Goal: Task Accomplishment & Management: Manage account settings

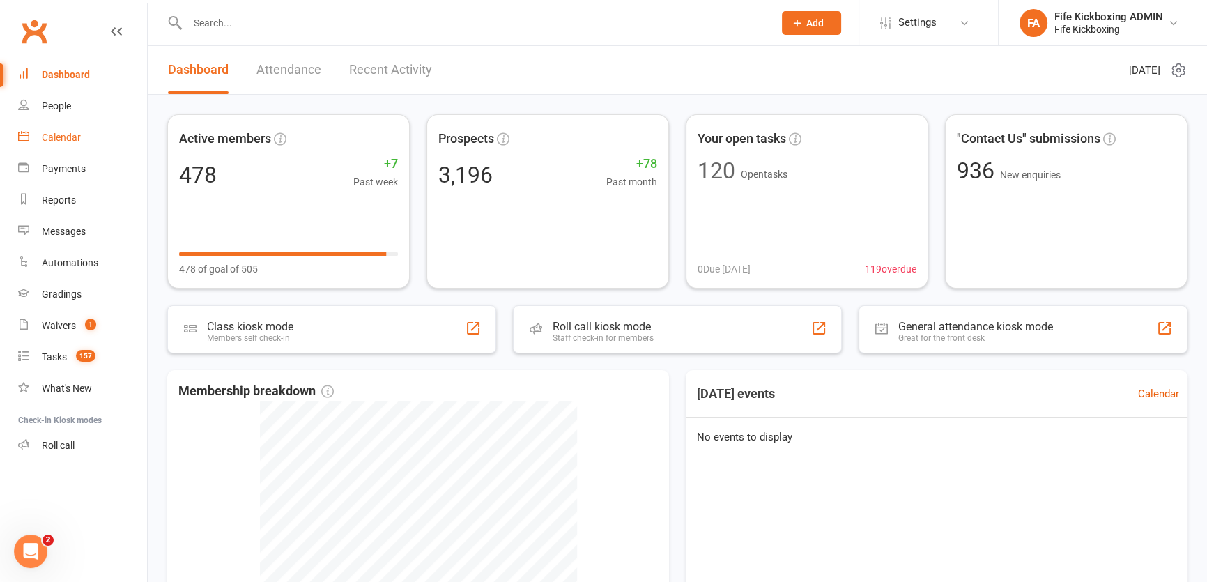
click at [47, 125] on link "Calendar" at bounding box center [82, 137] width 129 height 31
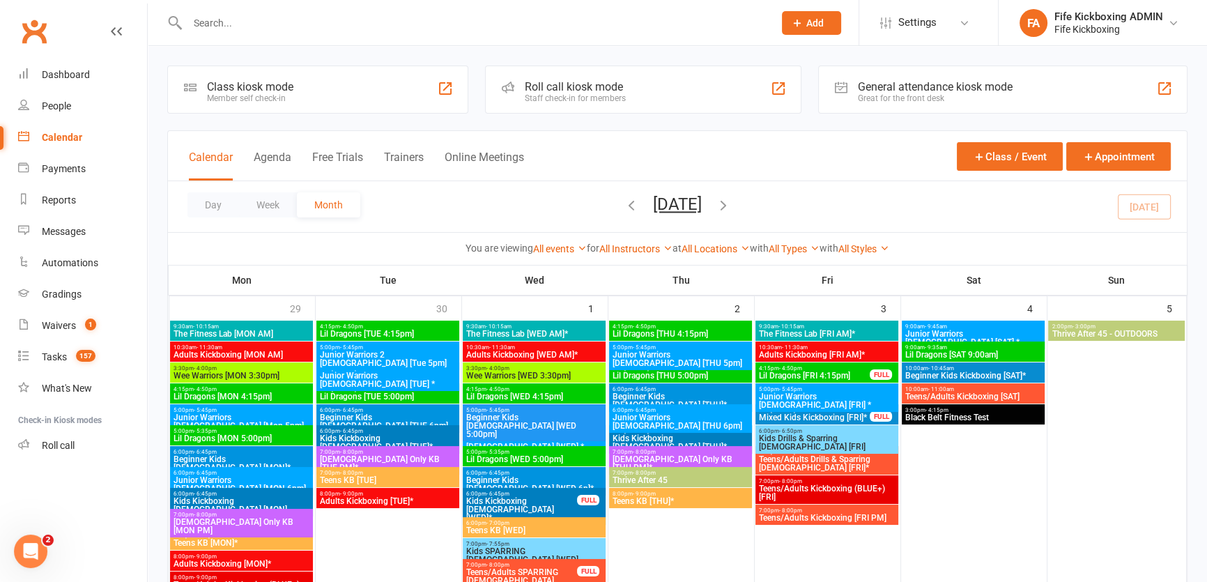
click at [229, 27] on input "text" at bounding box center [473, 23] width 581 height 20
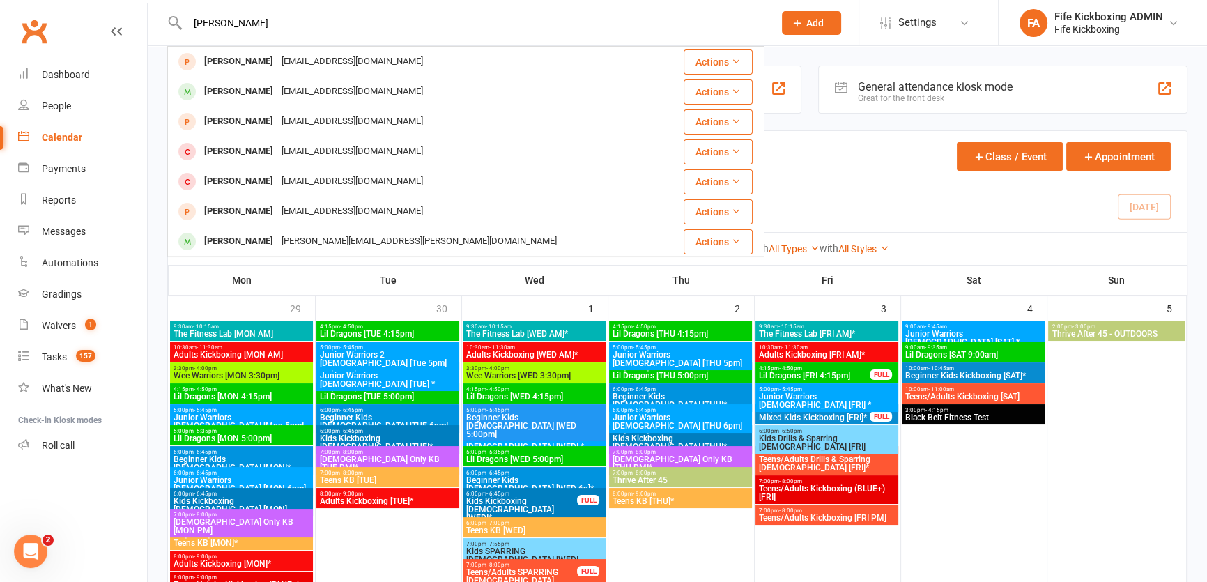
drag, startPoint x: 204, startPoint y: 17, endPoint x: 166, endPoint y: 18, distance: 38.3
click at [166, 18] on react-component "[PERSON_NAME] Dow [EMAIL_ADDRESS][DOMAIN_NAME] Actions [PERSON_NAME] [EMAIL_ADD…" at bounding box center [382, 22] width 764 height 45
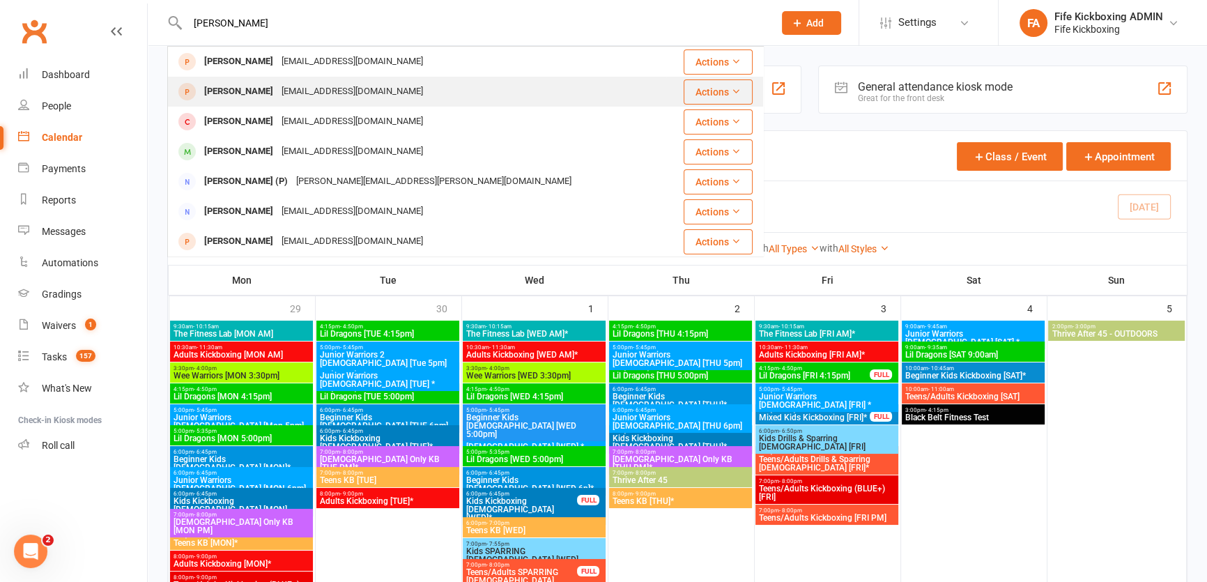
type input "[PERSON_NAME]"
click at [302, 84] on div "[EMAIL_ADDRESS][DOMAIN_NAME]" at bounding box center [352, 92] width 150 height 20
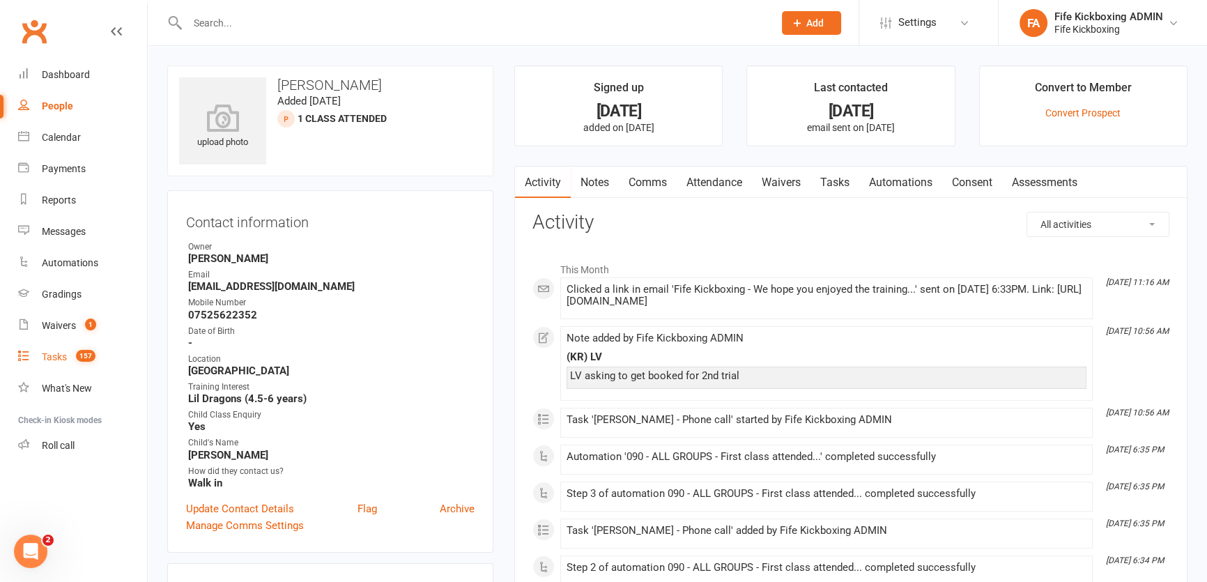
click at [59, 361] on div "Tasks" at bounding box center [54, 356] width 25 height 11
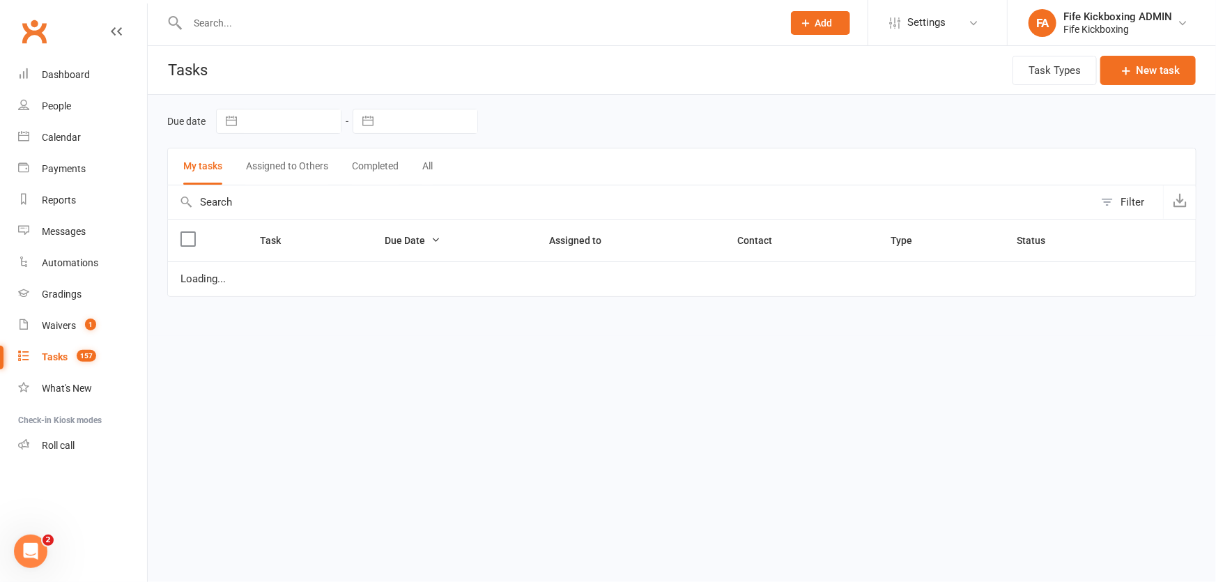
select select "started"
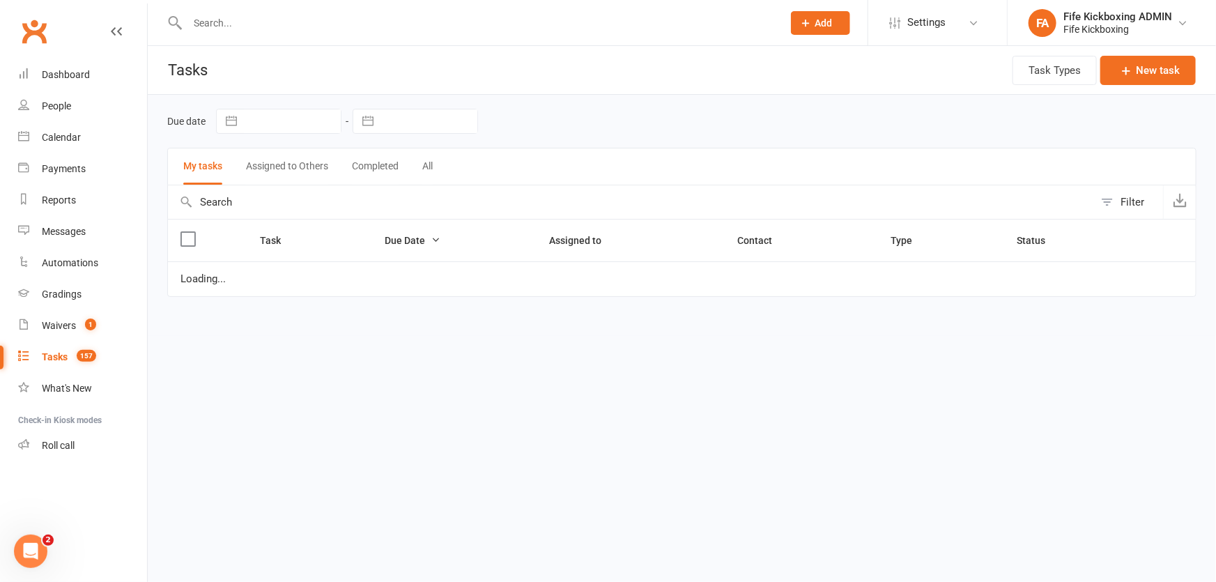
select select "started"
select select "waiting"
select select "started"
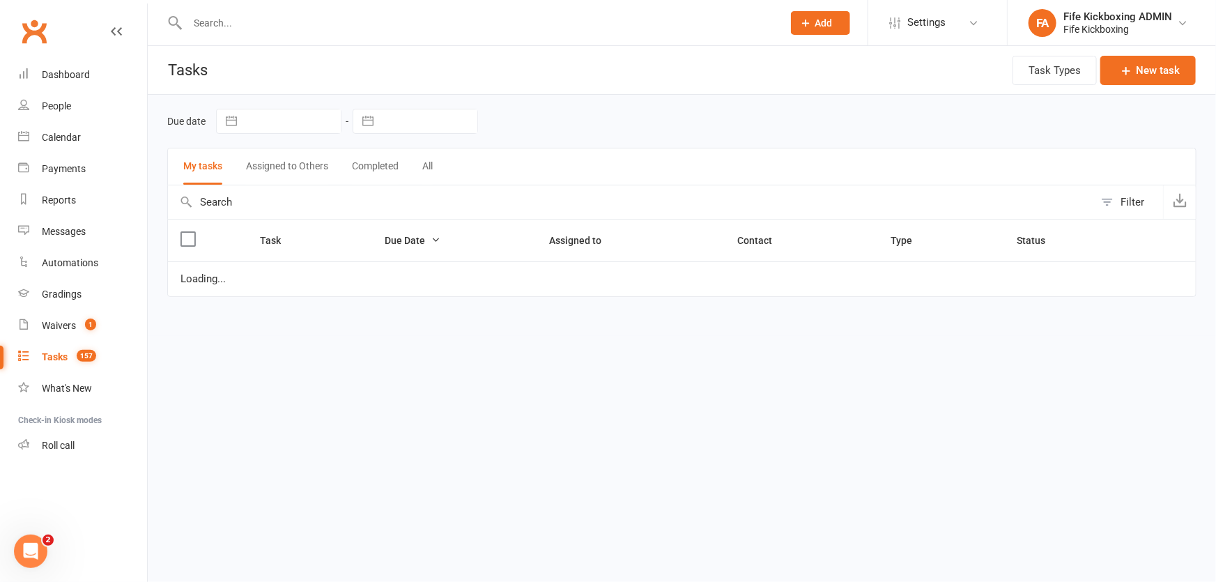
select select "waiting"
select select "started"
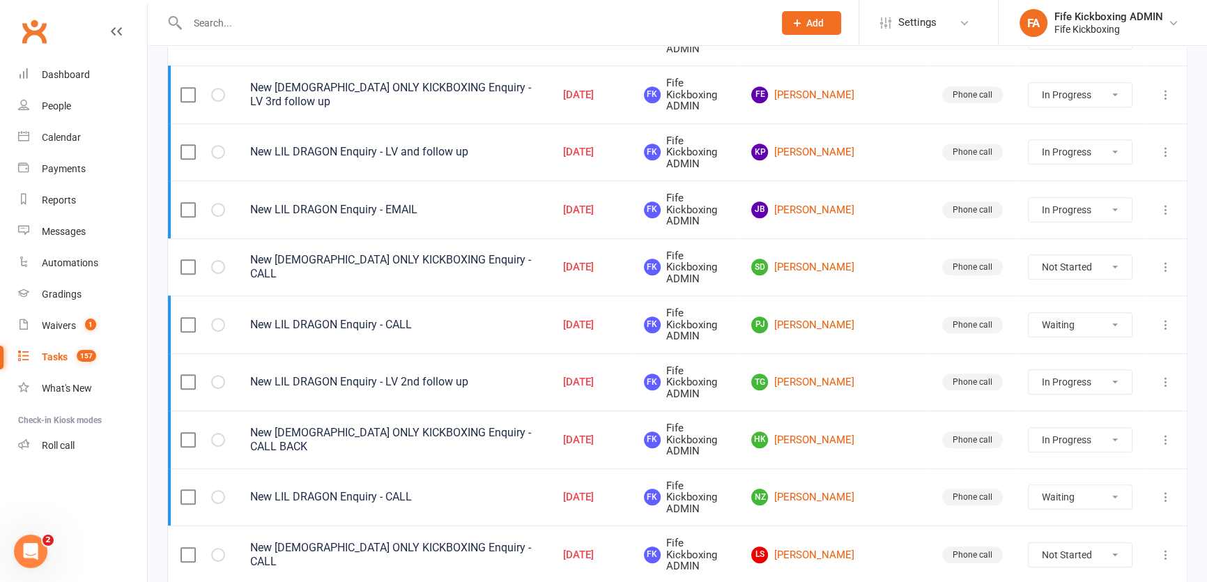
scroll to position [823, 0]
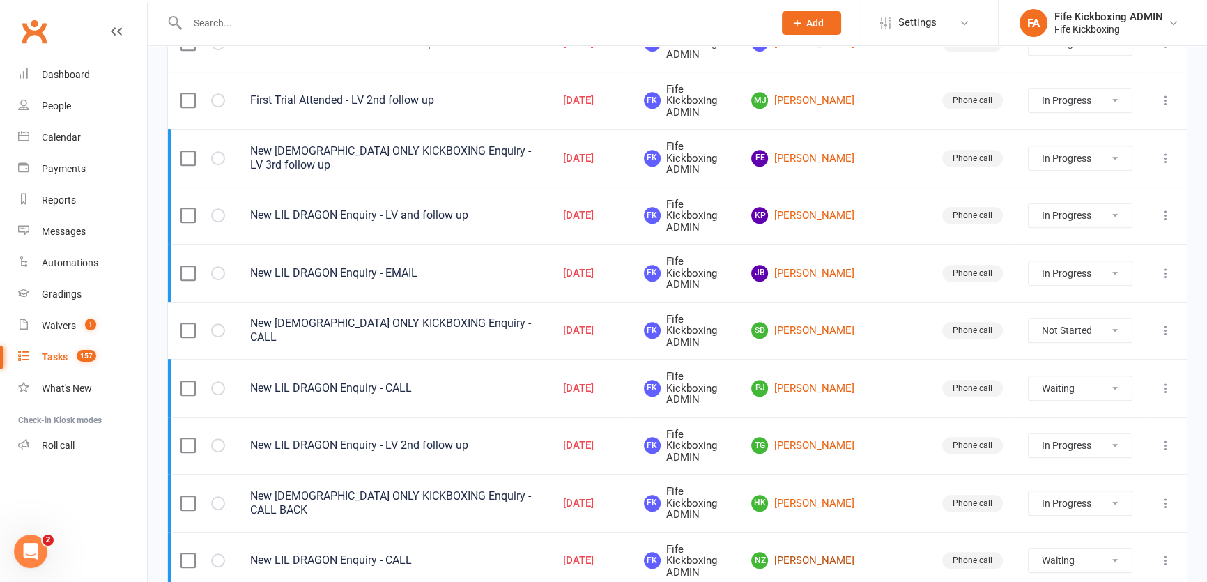
click at [857, 552] on link "NZ [PERSON_NAME]" at bounding box center [833, 560] width 165 height 17
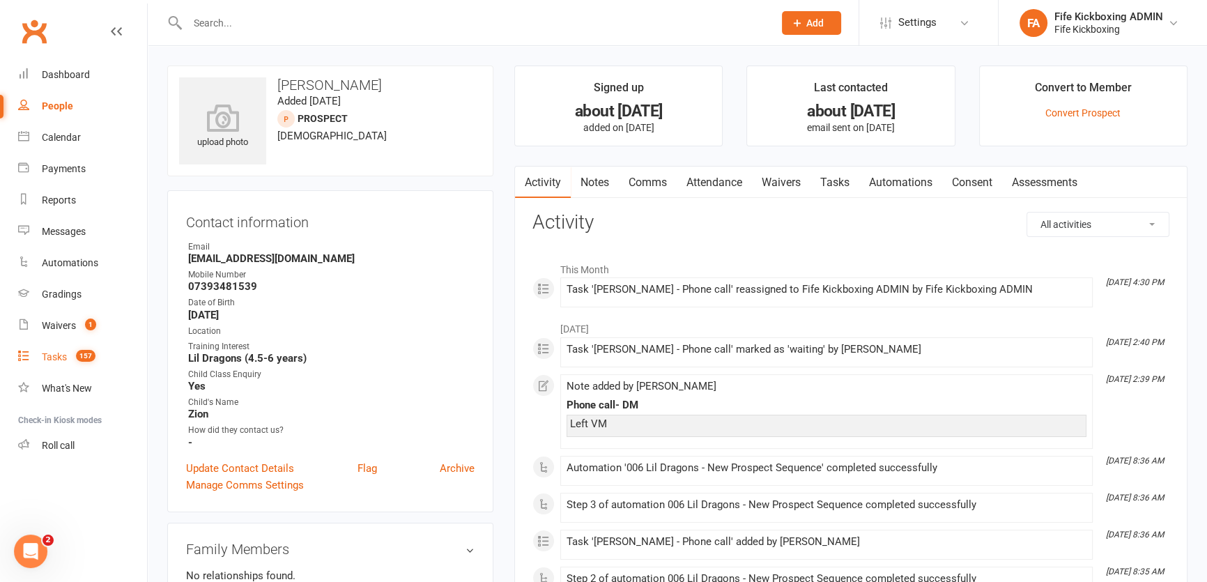
click at [65, 355] on div "Tasks" at bounding box center [54, 356] width 25 height 11
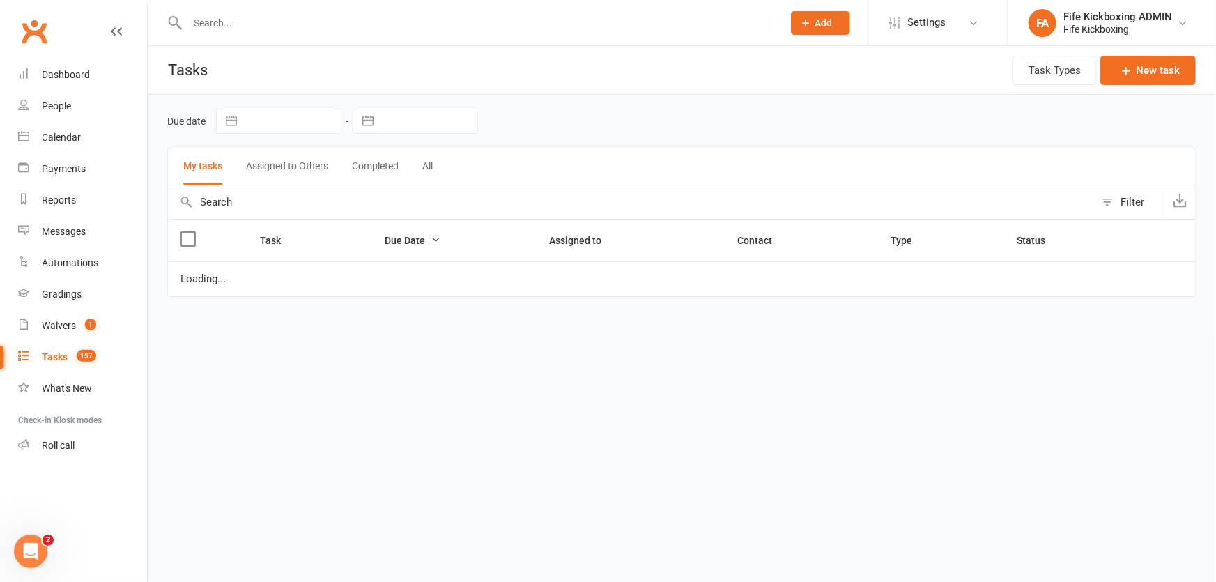
select select "started"
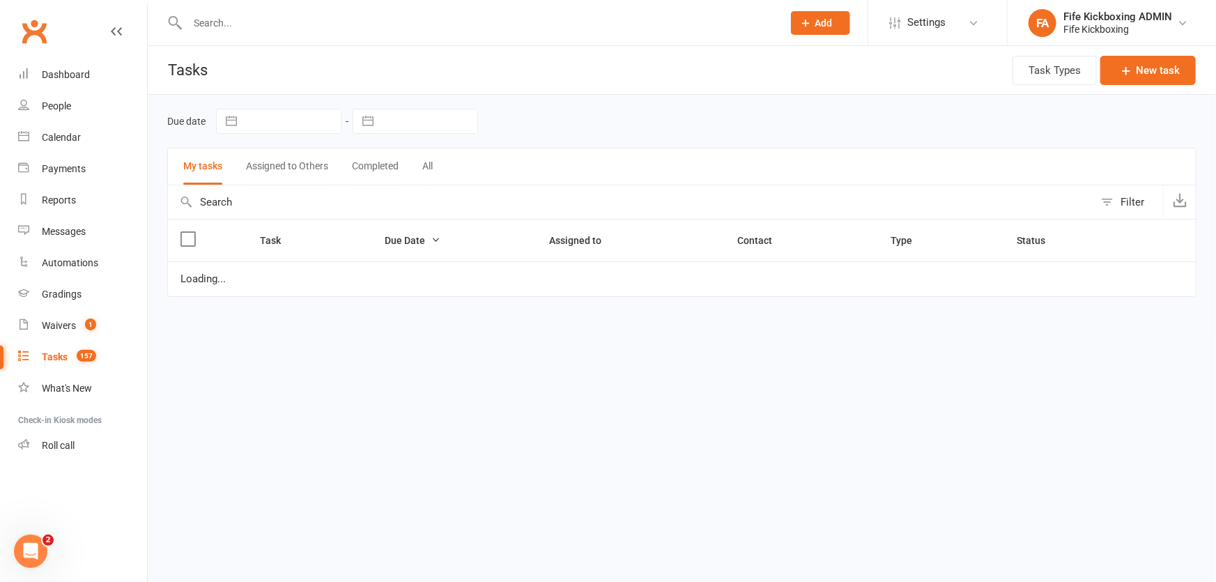
select select "started"
select select "waiting"
select select "started"
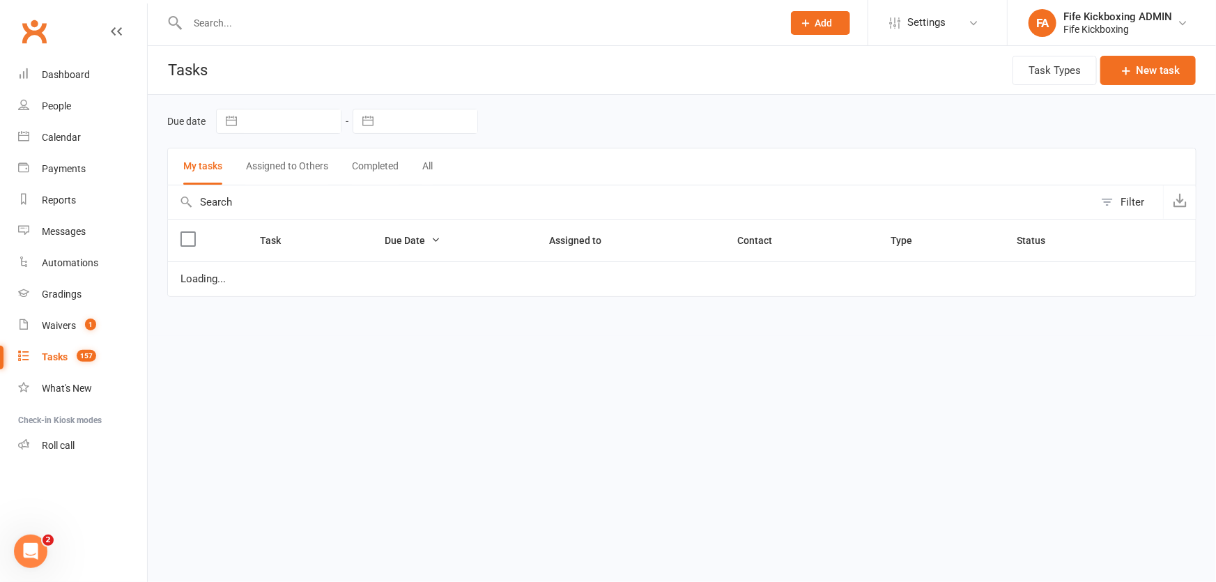
select select "waiting"
select select "started"
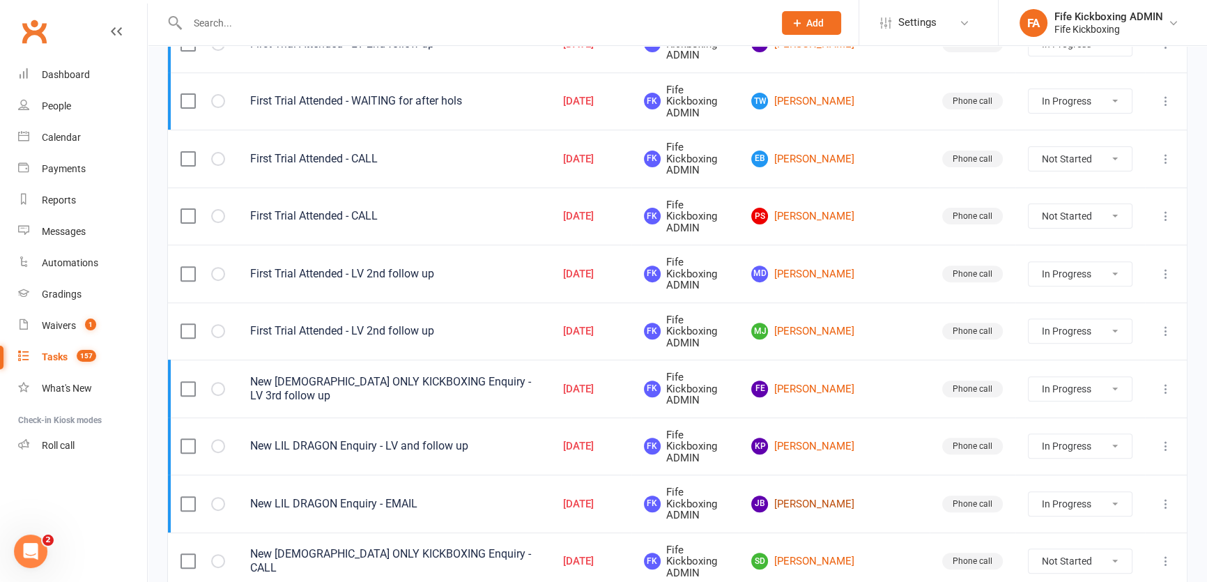
scroll to position [570, 0]
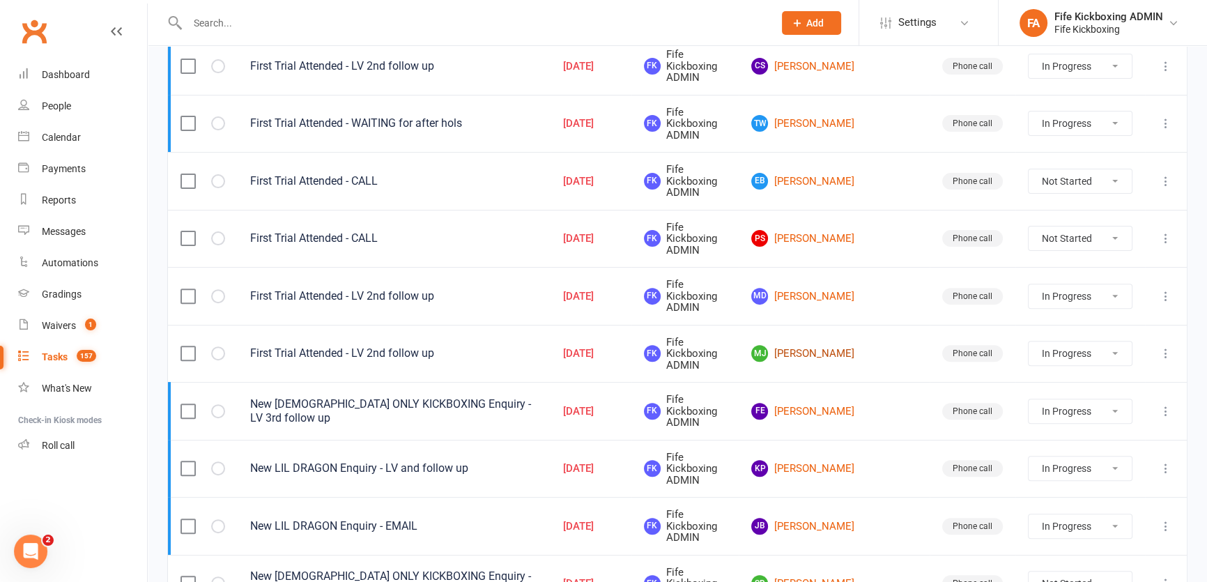
click at [861, 345] on link "[PERSON_NAME] [PERSON_NAME]" at bounding box center [833, 353] width 165 height 17
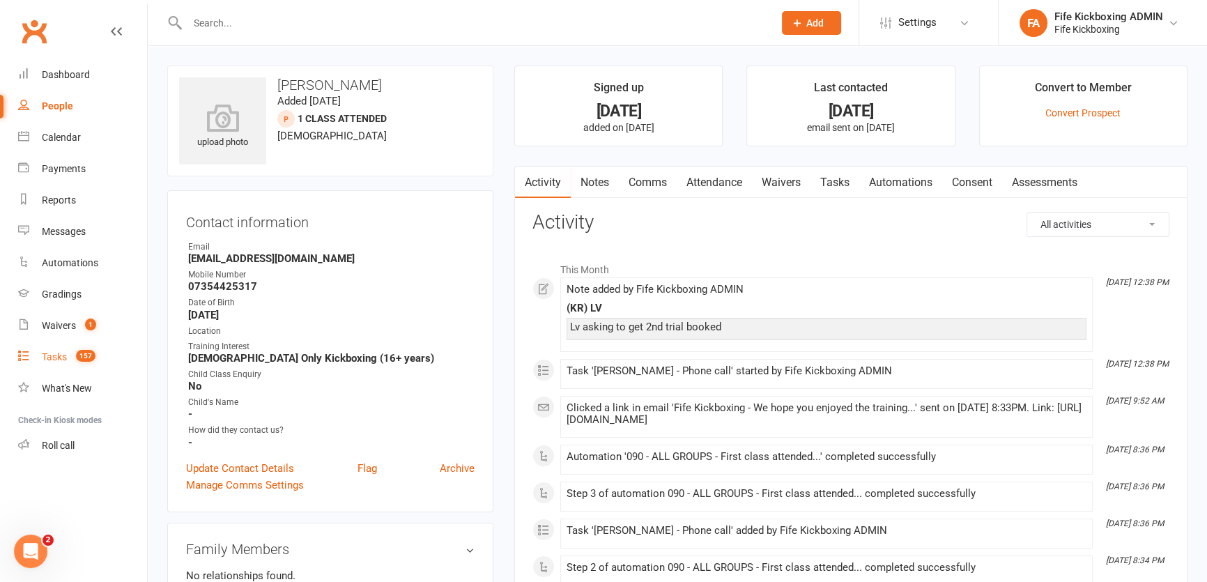
click at [35, 348] on link "Tasks 157" at bounding box center [82, 357] width 129 height 31
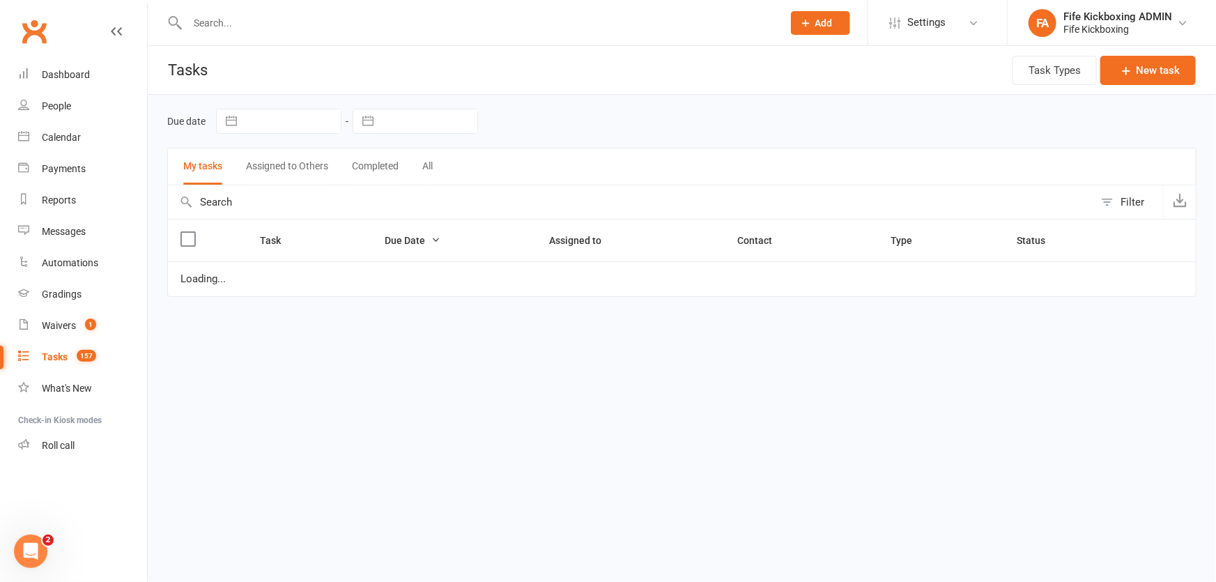
select select "started"
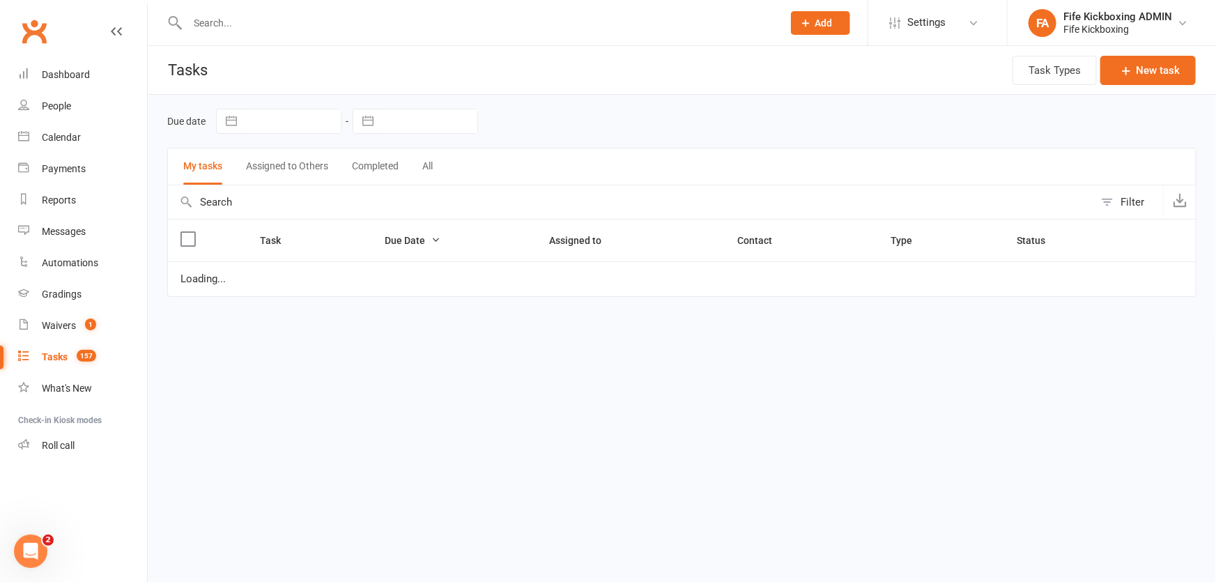
select select "started"
select select "waiting"
select select "started"
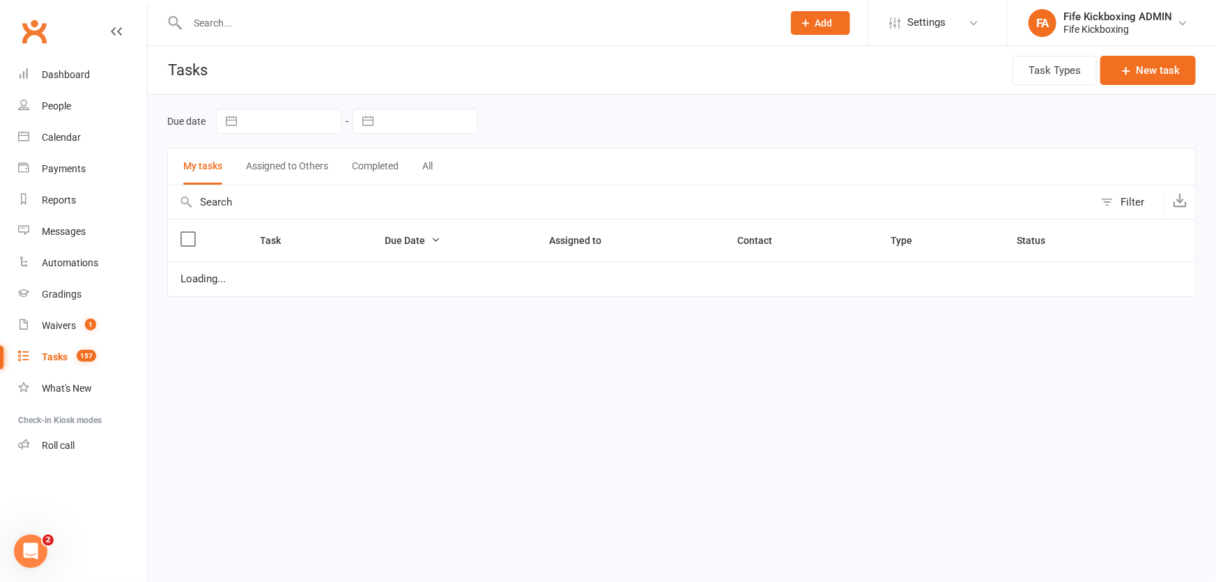
select select "waiting"
select select "started"
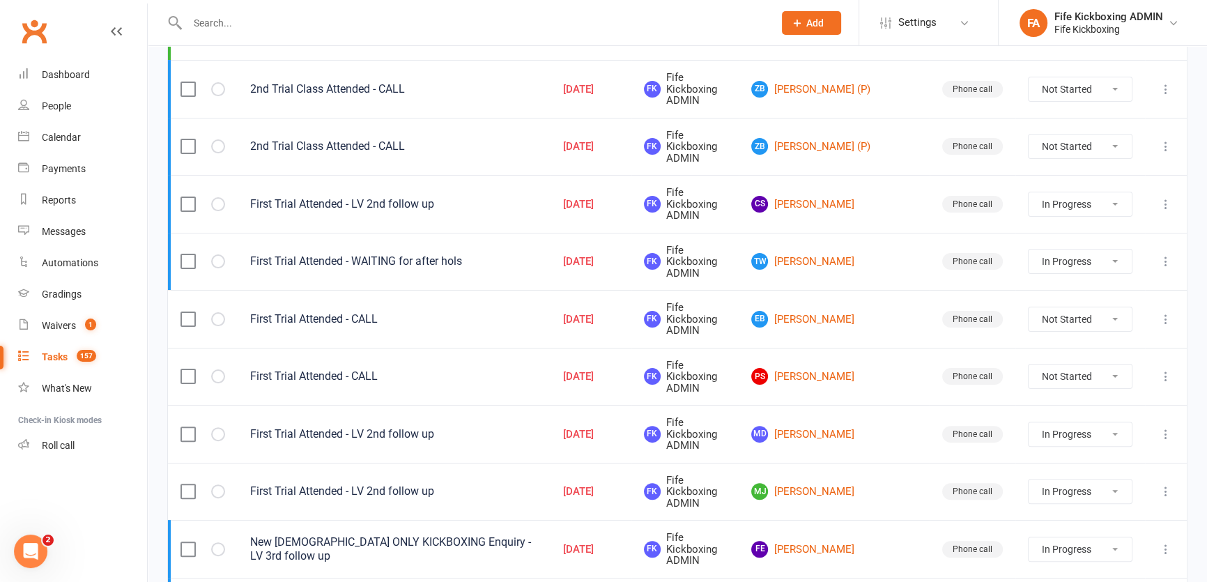
scroll to position [443, 0]
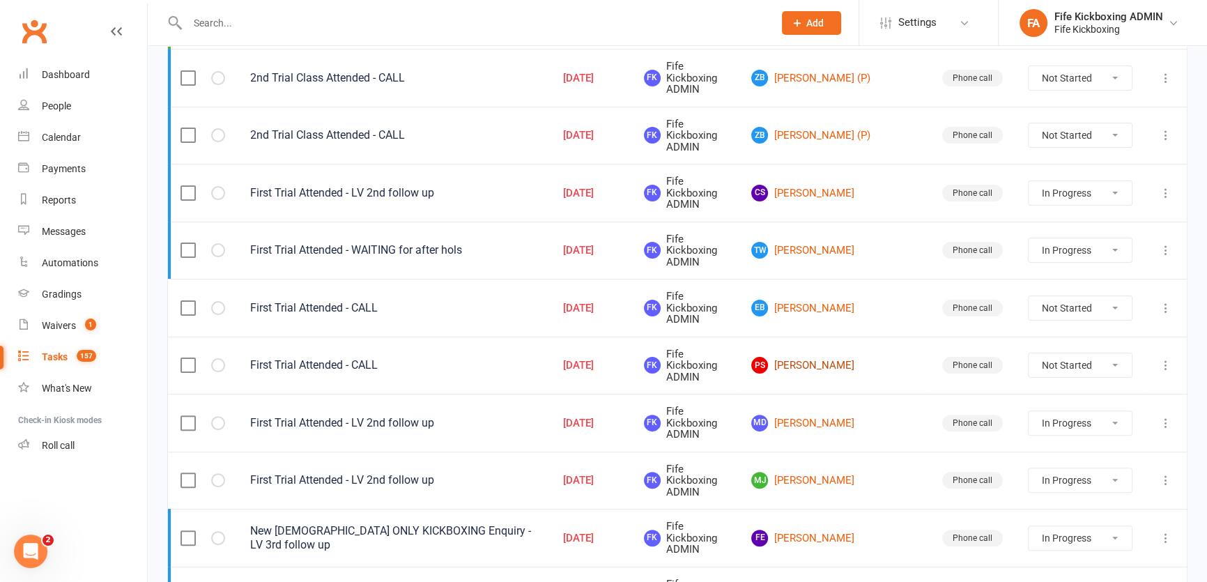
click at [850, 357] on link "PS [PERSON_NAME]" at bounding box center [833, 365] width 165 height 17
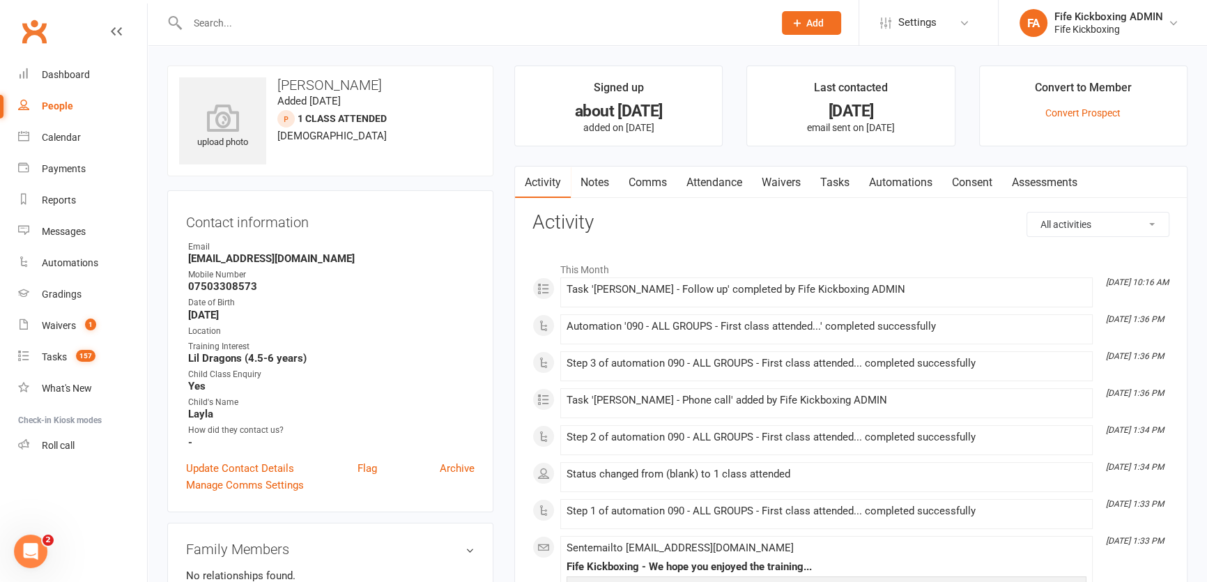
click at [720, 181] on link "Attendance" at bounding box center [714, 183] width 75 height 32
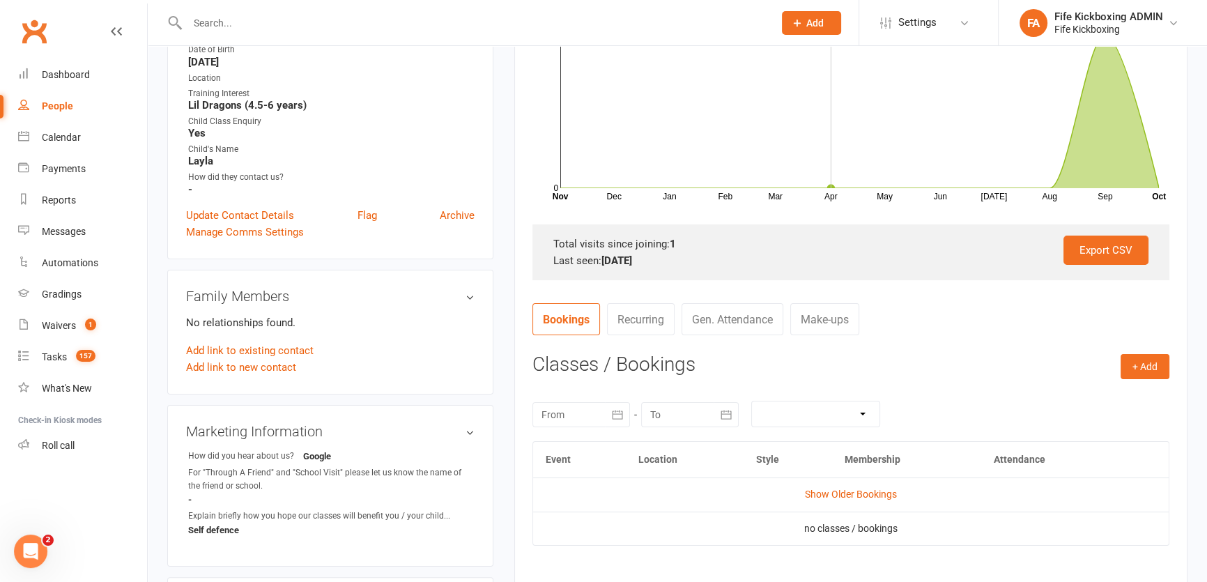
scroll to position [316, 0]
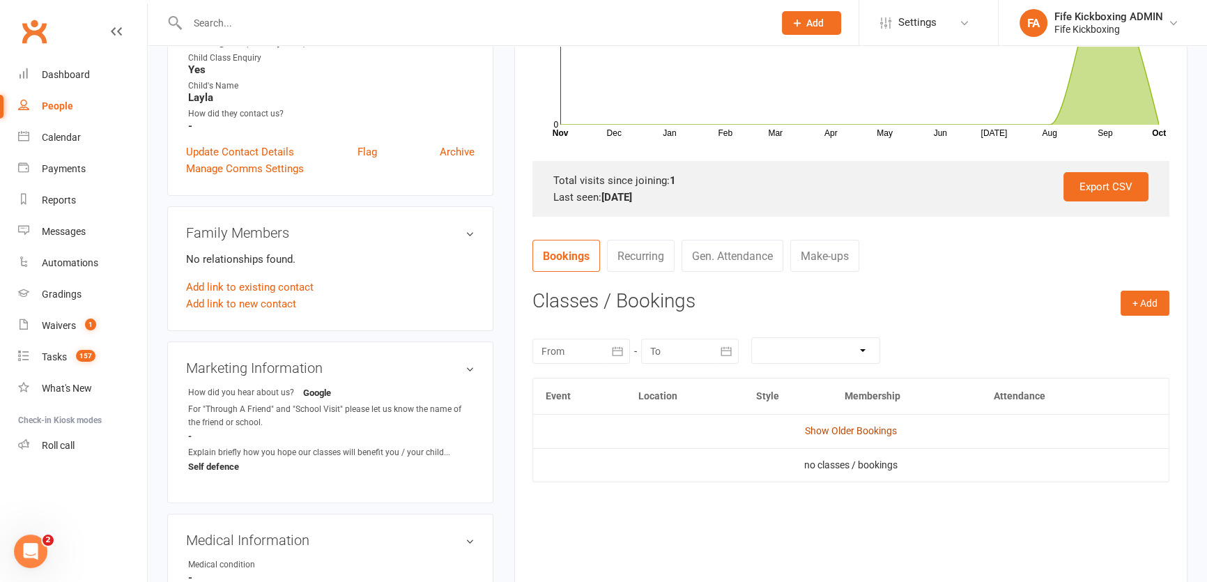
click at [854, 433] on link "Show Older Bookings" at bounding box center [851, 430] width 92 height 11
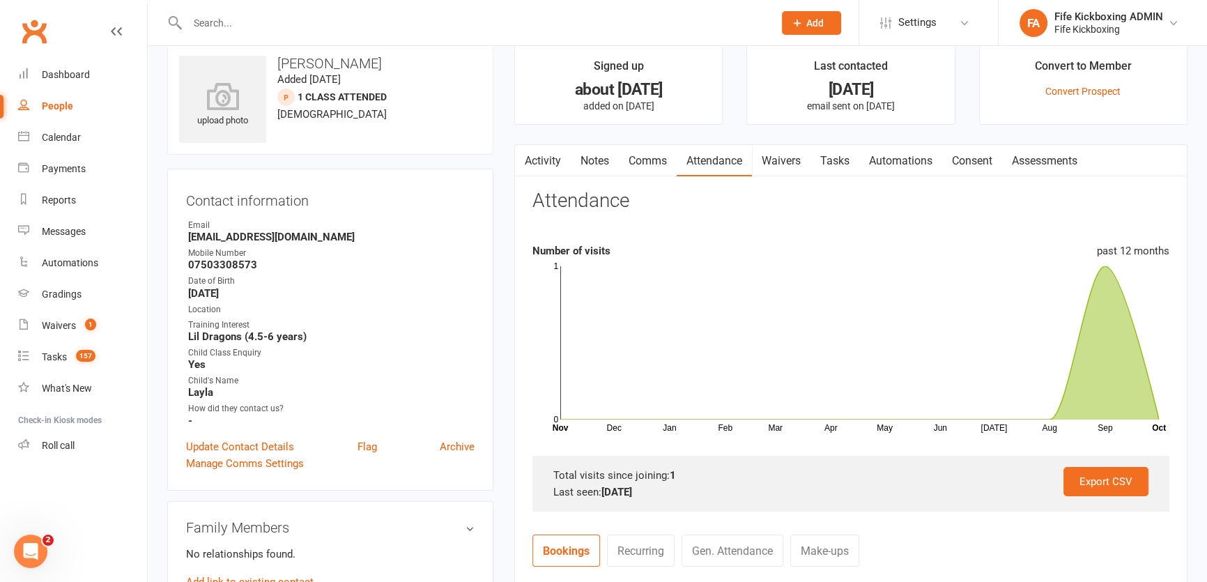
scroll to position [0, 0]
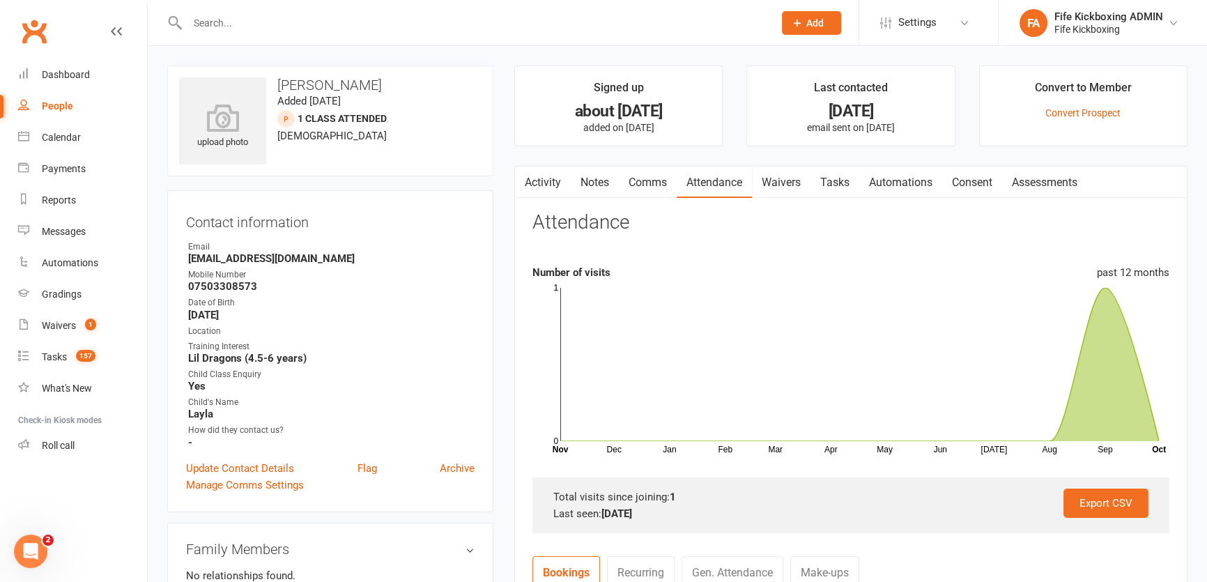
click at [593, 176] on link "Notes" at bounding box center [595, 183] width 48 height 32
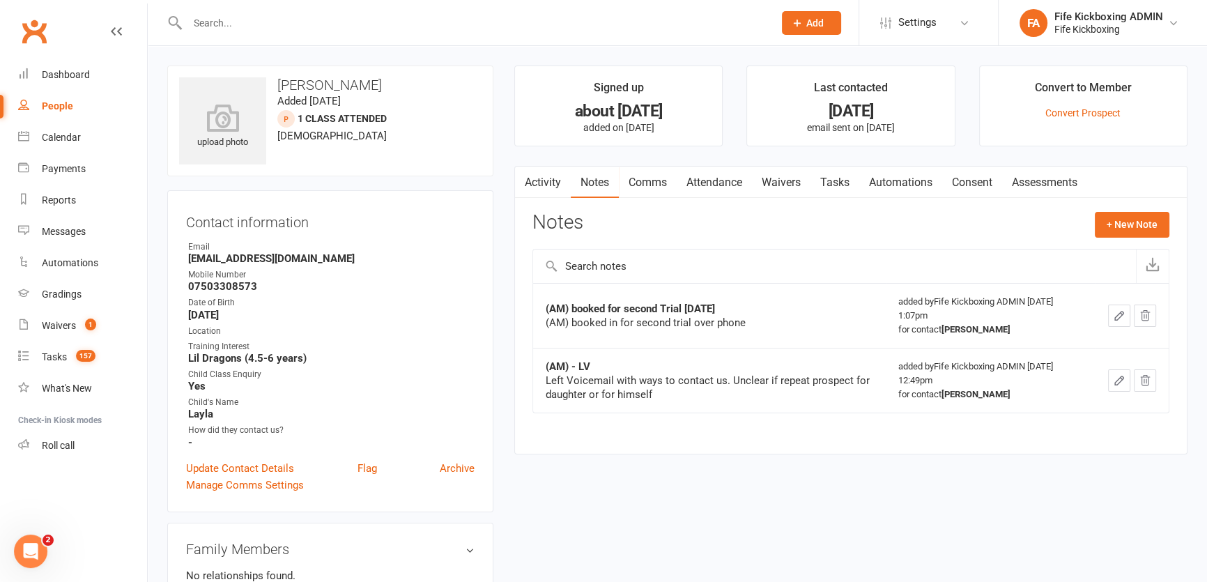
click at [705, 194] on link "Attendance" at bounding box center [714, 183] width 75 height 32
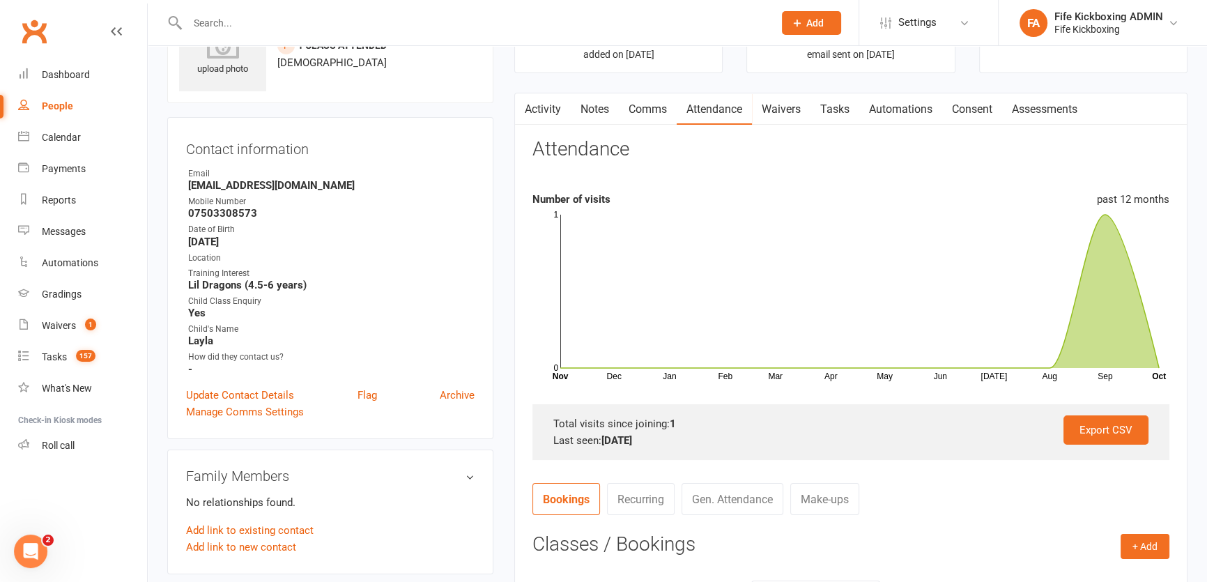
scroll to position [253, 0]
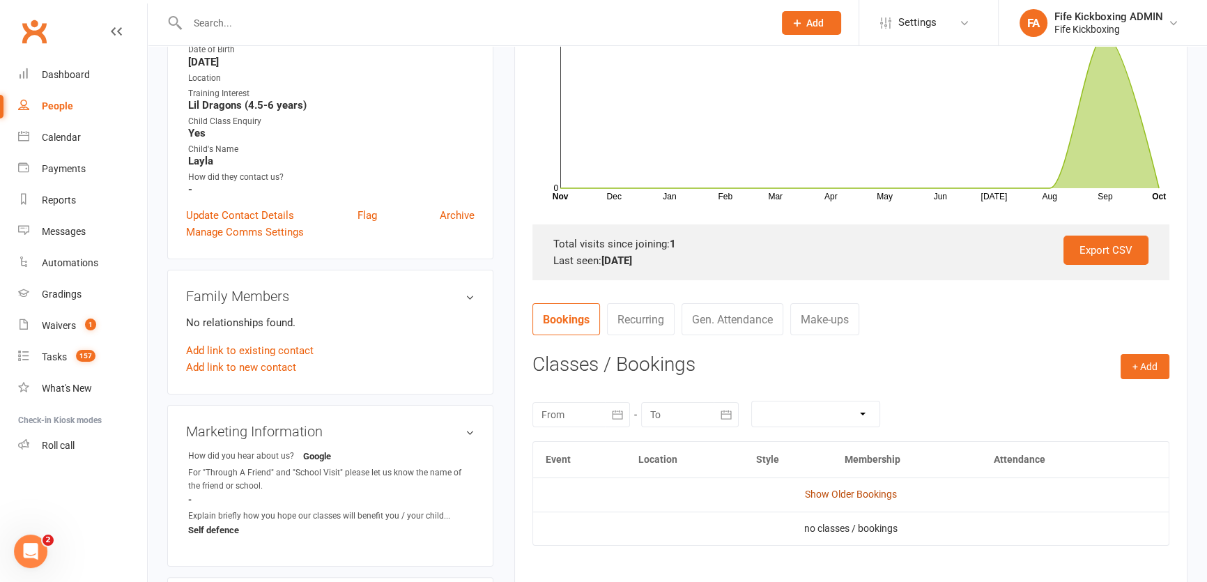
click at [846, 493] on link "Show Older Bookings" at bounding box center [851, 494] width 92 height 11
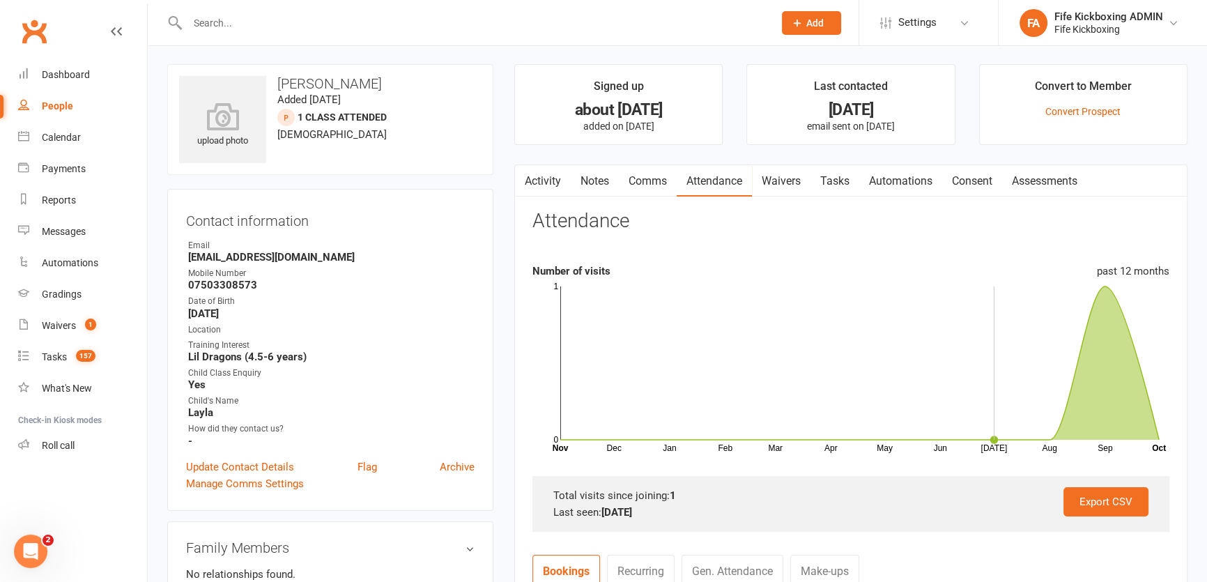
scroll to position [0, 0]
click at [841, 186] on link "Tasks" at bounding box center [835, 183] width 49 height 32
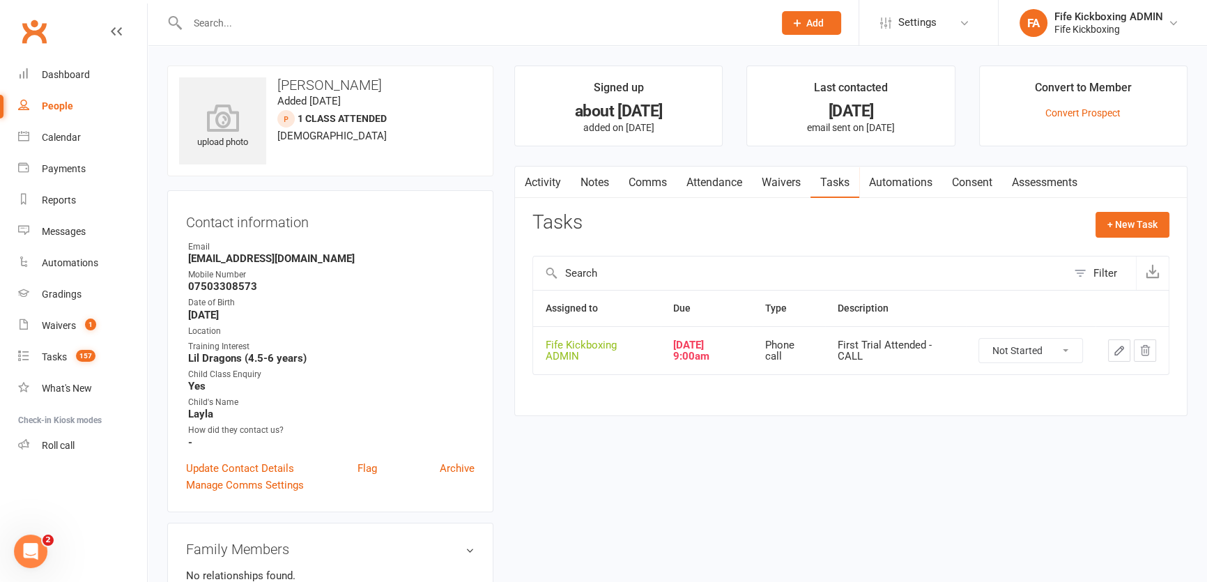
click at [1029, 352] on select "Not Started In Progress Waiting Complete" at bounding box center [1030, 351] width 103 height 24
click at [979, 339] on select "Not Started In Progress Waiting Complete" at bounding box center [1030, 351] width 103 height 24
select select "started"
click at [1118, 348] on icon "button" at bounding box center [1119, 350] width 13 height 13
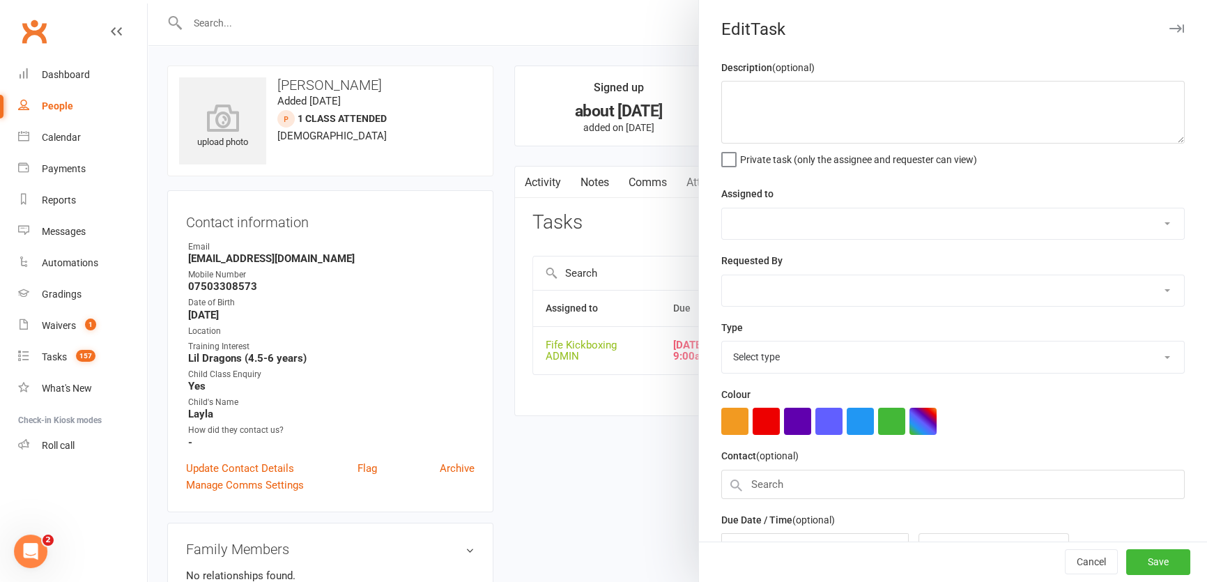
type textarea "First Trial Attended - CALL"
select select "49533"
type input "[DATE]"
type input "9:00am"
select select "7271"
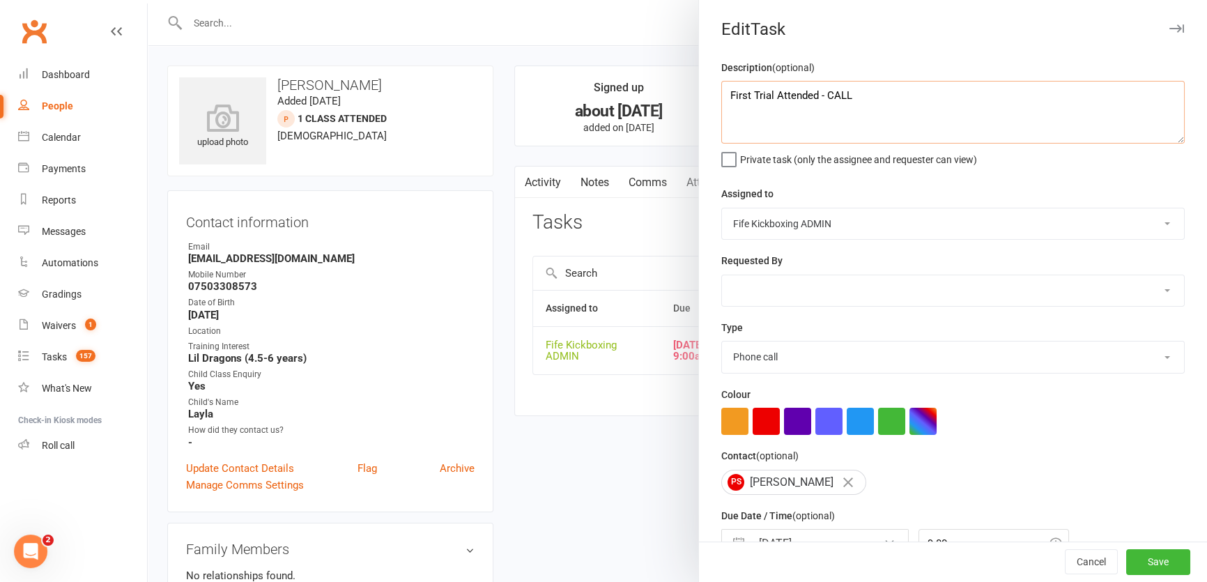
click at [914, 131] on textarea "First Trial Attended - CALL" at bounding box center [952, 112] width 463 height 63
type textarea "First Trial Attended - LV 2nd follow up"
click at [1135, 564] on button "Save" at bounding box center [1158, 562] width 64 height 25
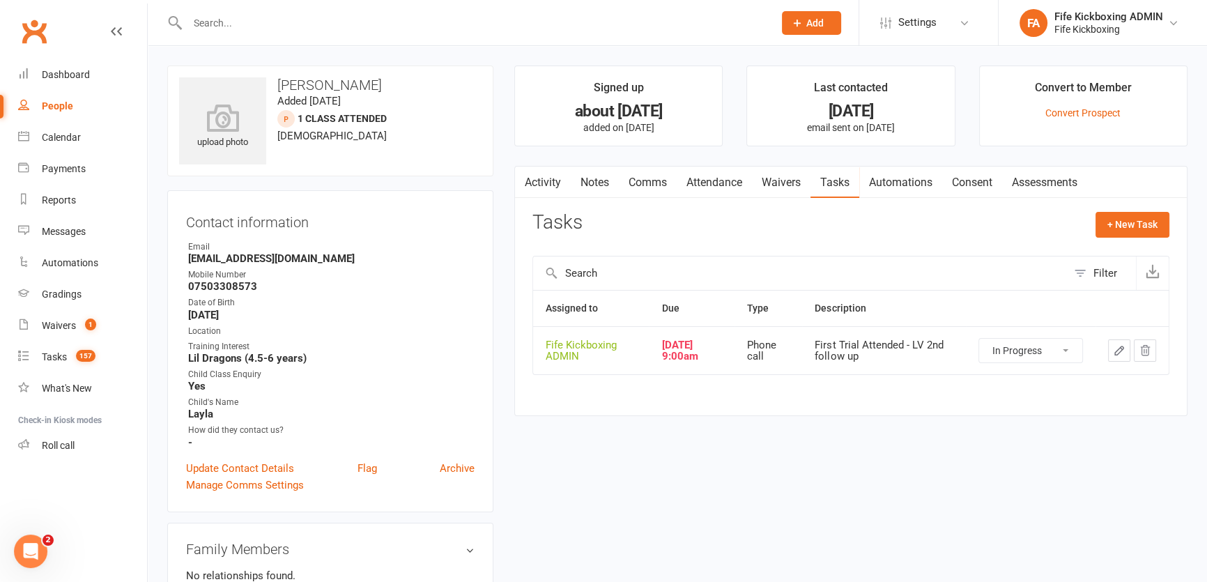
drag, startPoint x: 601, startPoint y: 188, endPoint x: 615, endPoint y: 197, distance: 16.0
click at [601, 188] on link "Notes" at bounding box center [595, 183] width 48 height 32
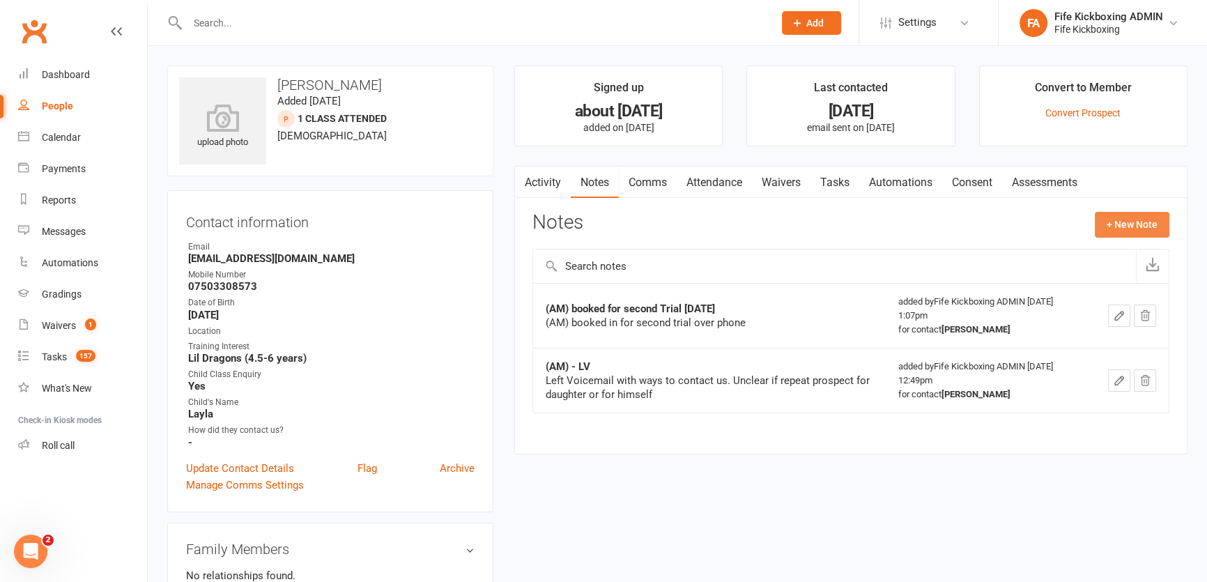
click at [1121, 229] on button "+ New Note" at bounding box center [1132, 224] width 75 height 25
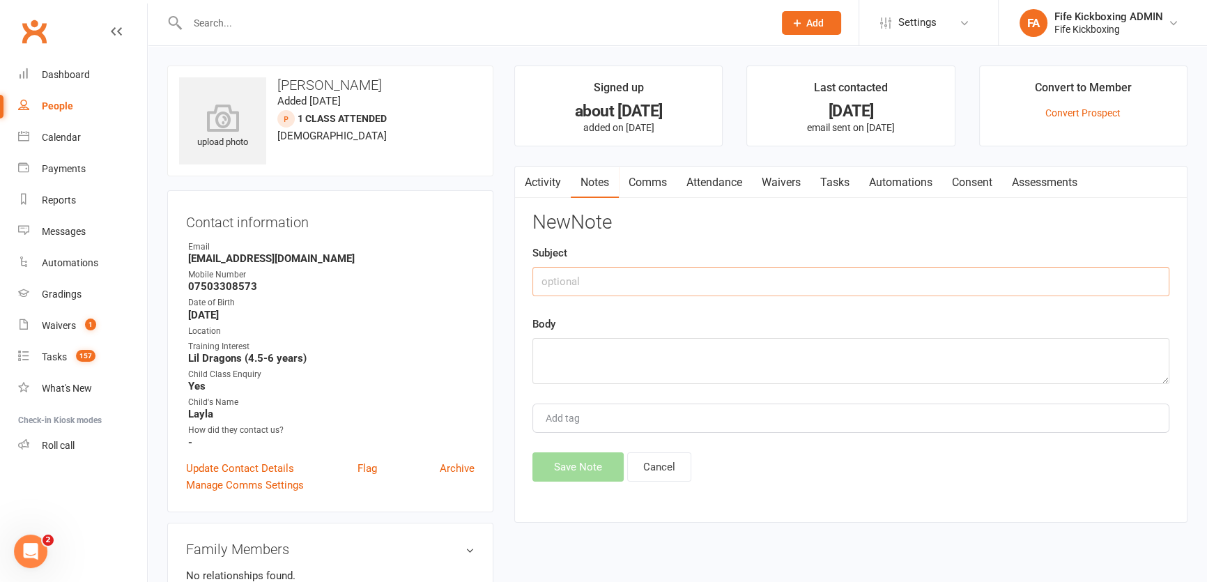
click at [701, 289] on input "text" at bounding box center [850, 281] width 637 height 29
type input "(KR) LV"
type textarea "Lv with info on rebooking 2nd trial"
click at [580, 463] on button "Save Note" at bounding box center [577, 466] width 91 height 29
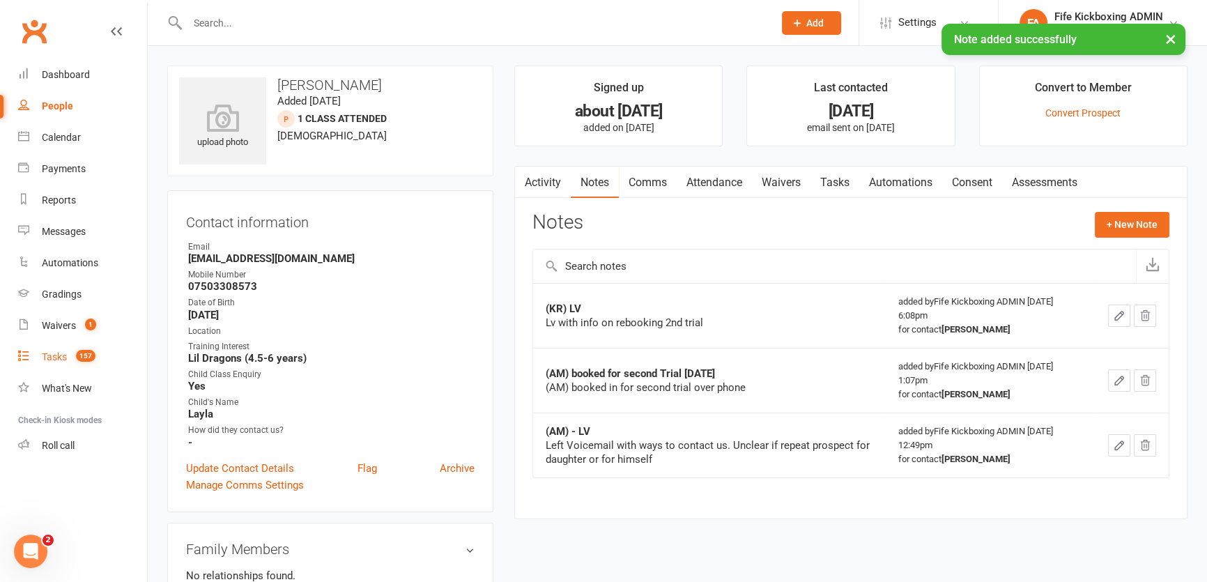
click at [49, 344] on link "Tasks 157" at bounding box center [82, 357] width 129 height 31
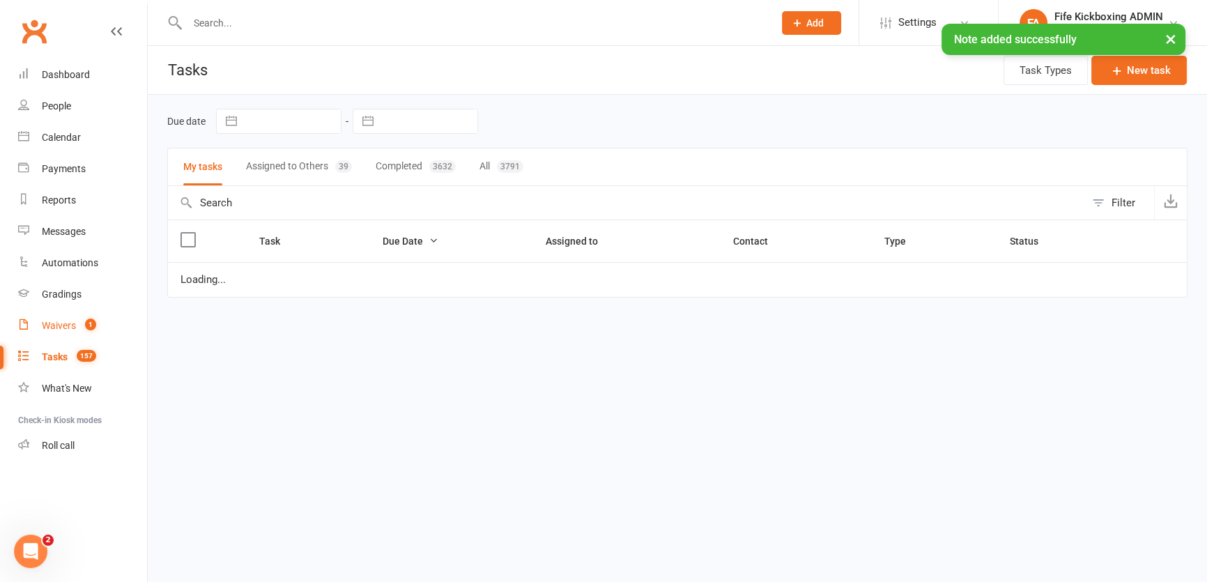
select select "started"
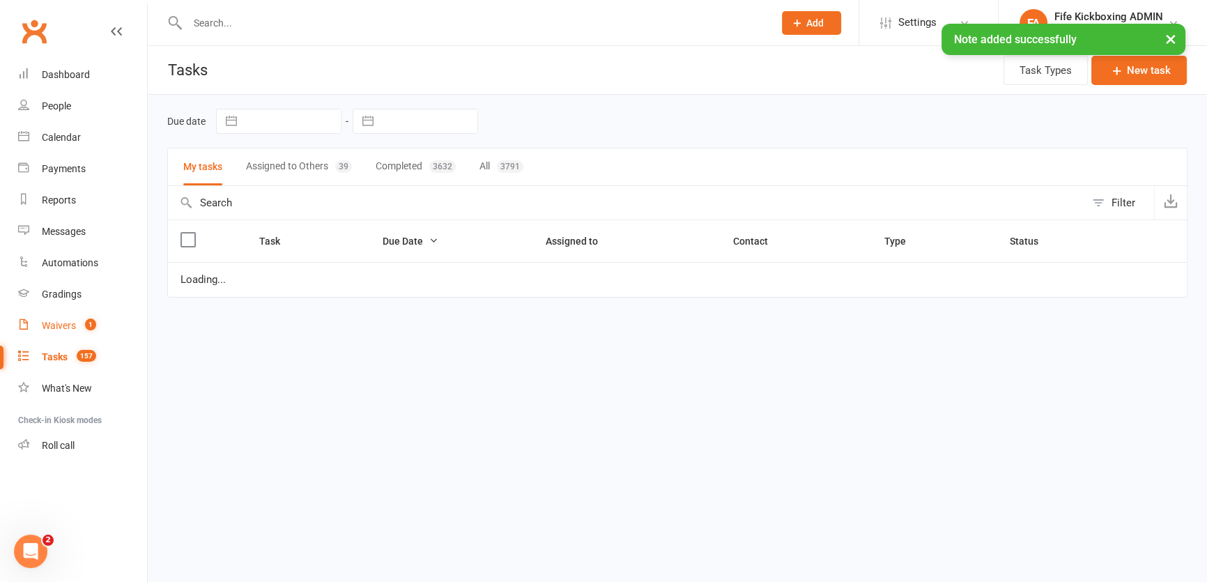
select select "started"
select select "waiting"
select select "started"
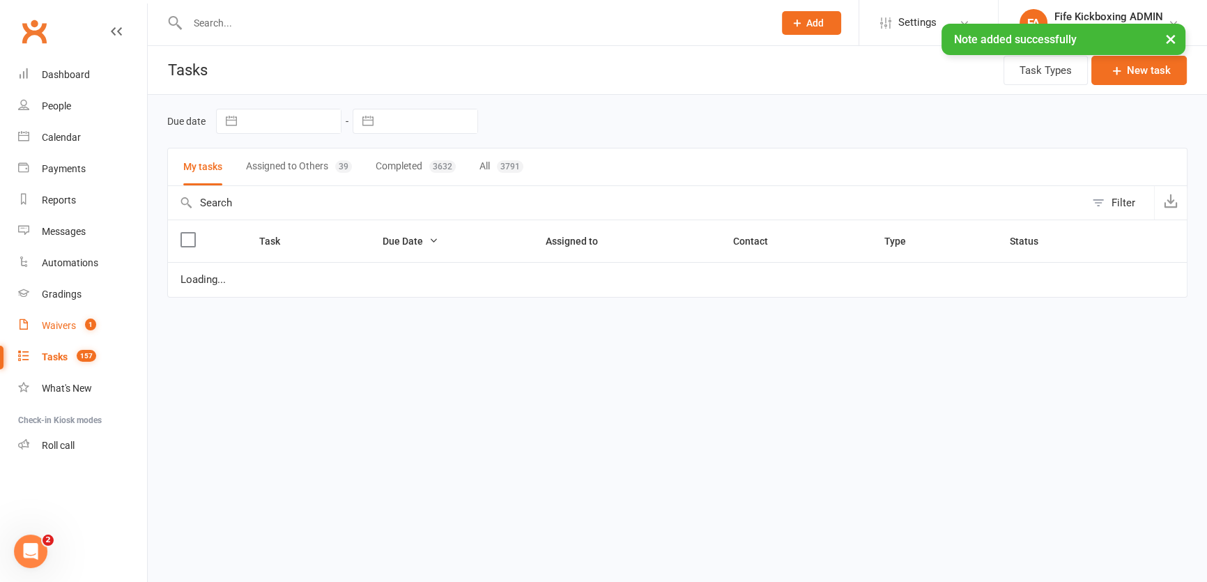
select select "started"
select select "waiting"
select select "started"
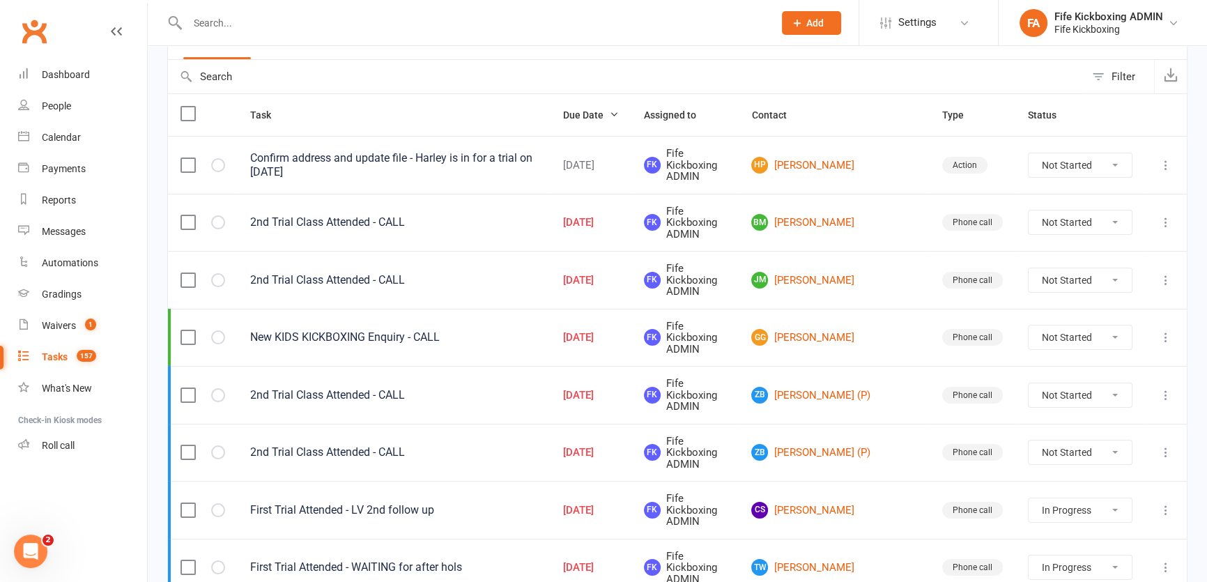
scroll to position [316, 0]
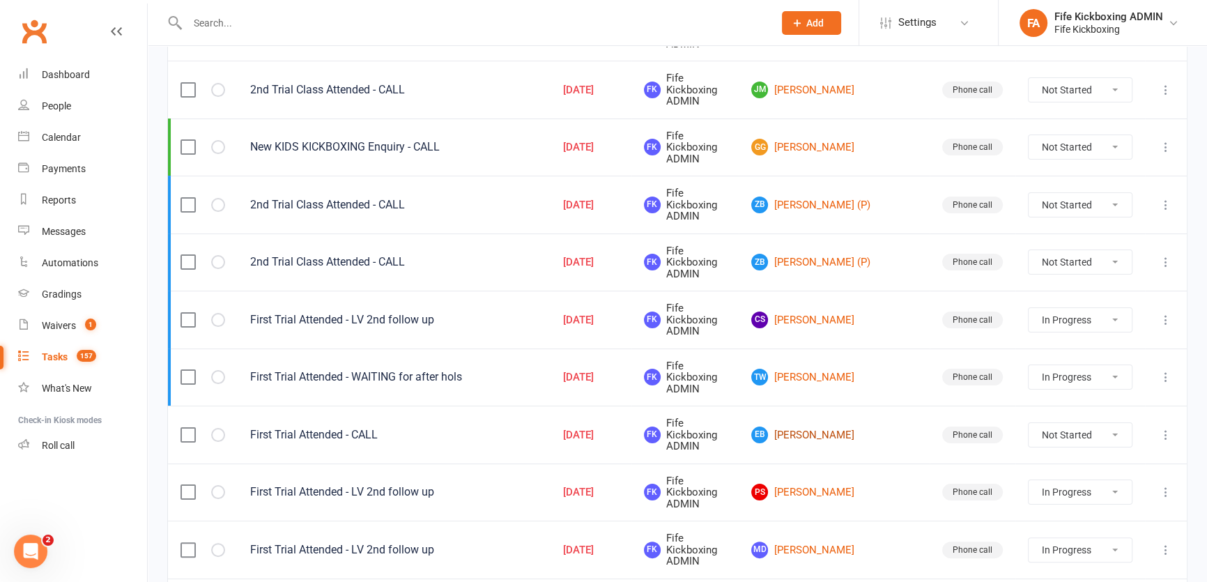
click at [869, 427] on link "EB [PERSON_NAME]" at bounding box center [833, 435] width 165 height 17
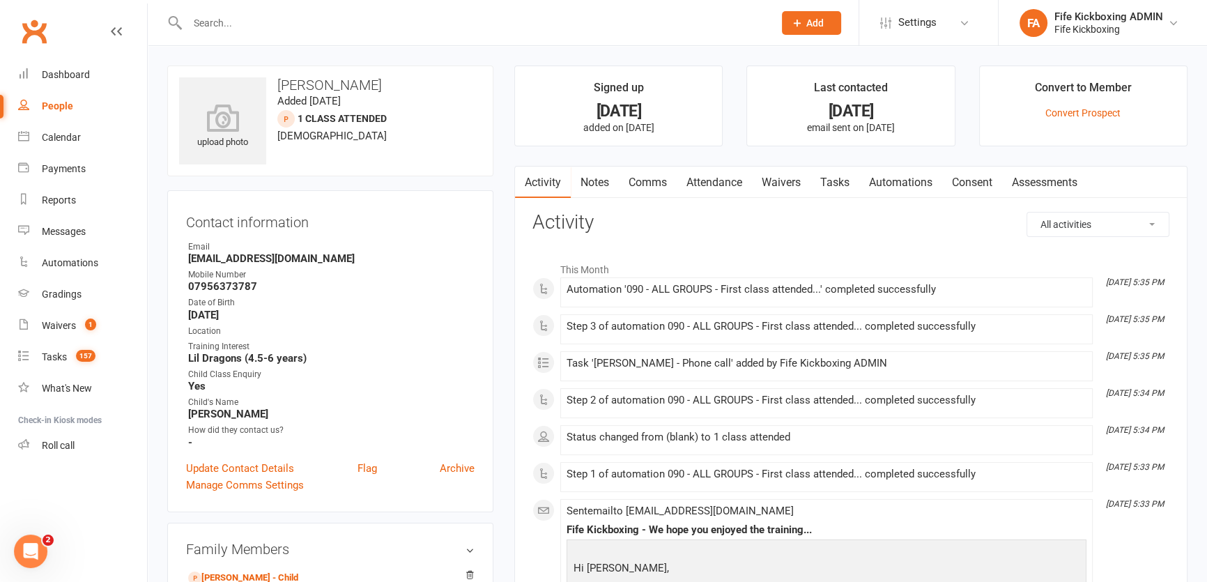
click at [712, 181] on link "Attendance" at bounding box center [714, 183] width 75 height 32
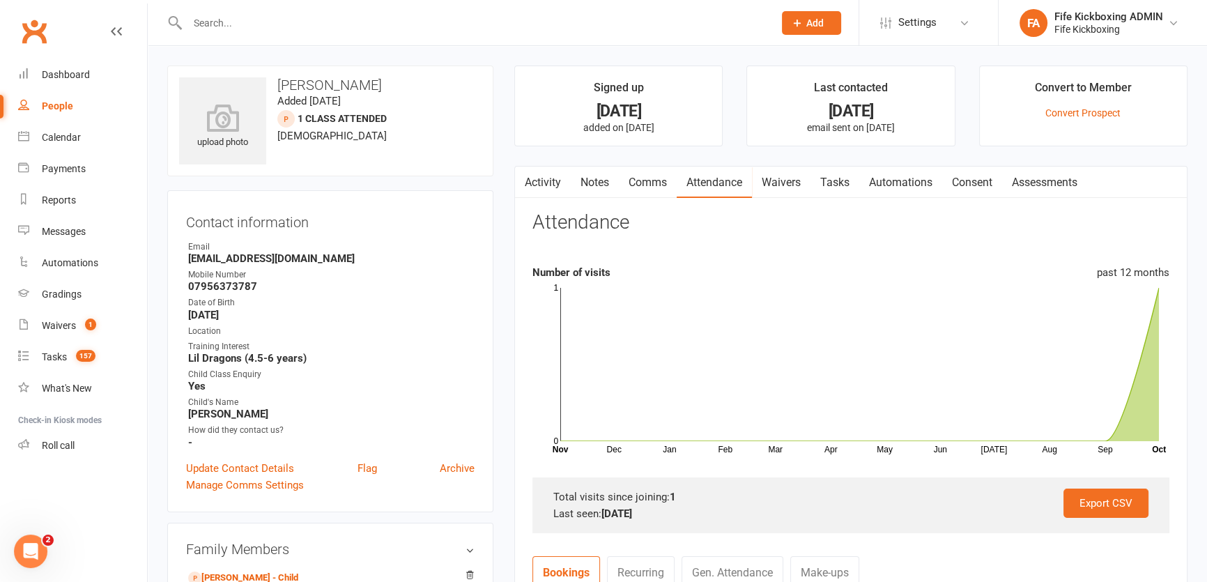
click at [838, 194] on link "Tasks" at bounding box center [835, 183] width 49 height 32
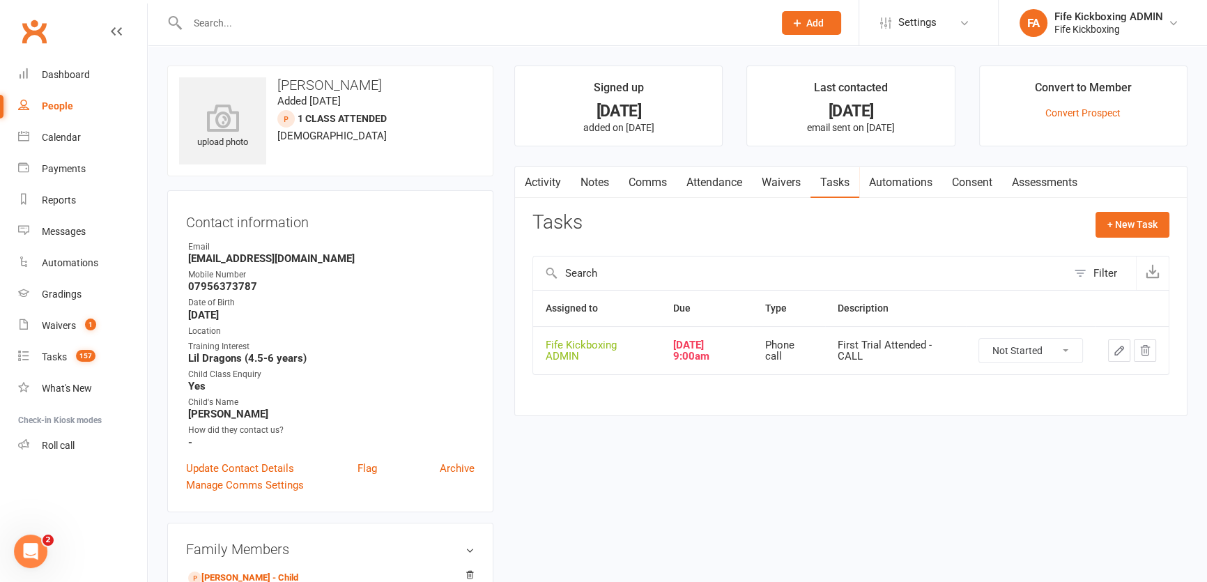
click at [1005, 361] on select "Not Started In Progress Waiting Complete" at bounding box center [1030, 351] width 103 height 24
click at [979, 339] on select "Not Started In Progress Waiting Complete" at bounding box center [1030, 351] width 103 height 24
select select "unstarted"
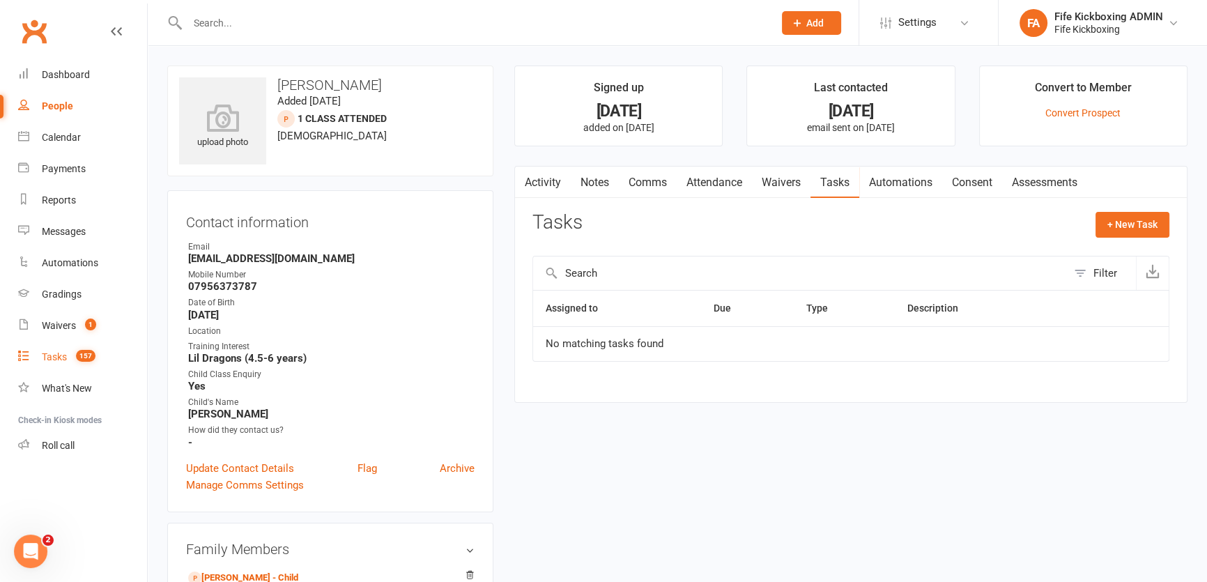
click at [62, 353] on div "Tasks" at bounding box center [54, 356] width 25 height 11
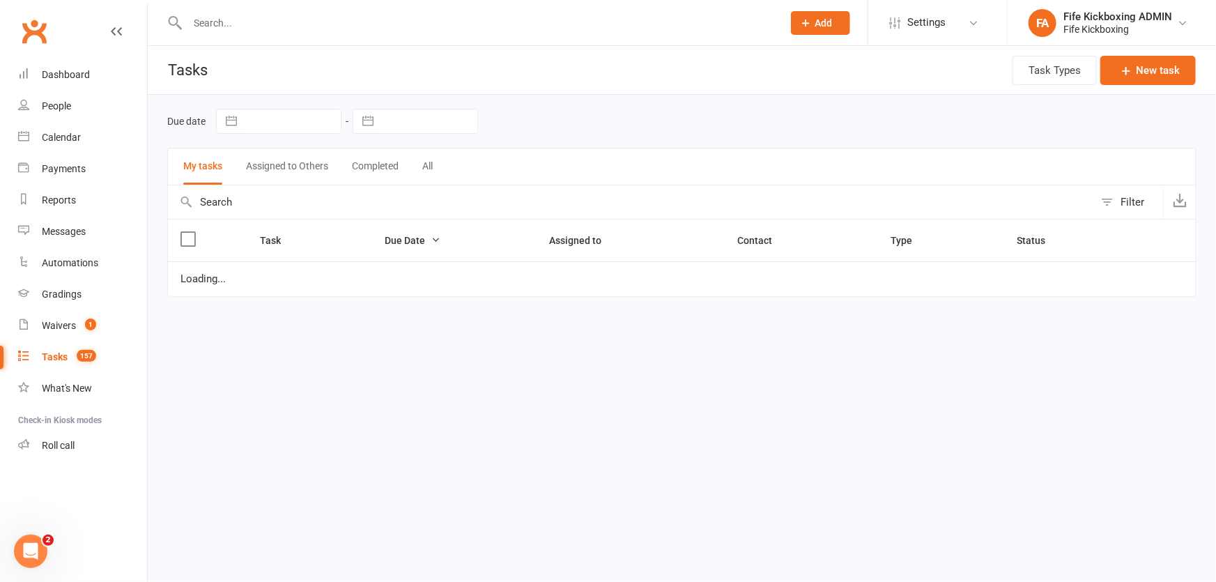
select select "started"
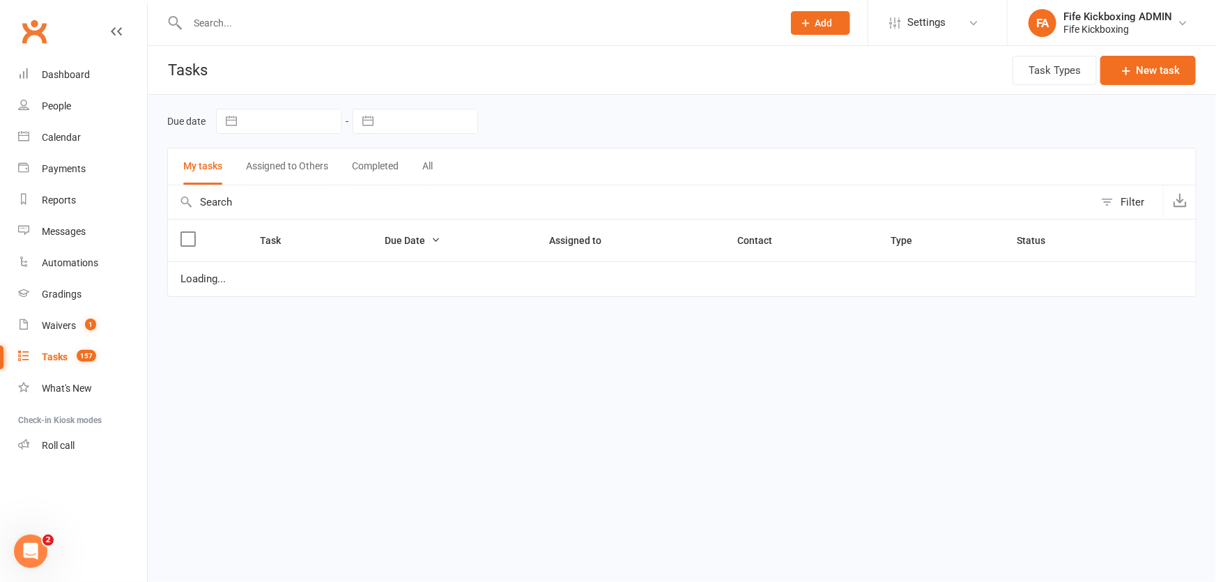
select select "started"
select select "waiting"
select select "started"
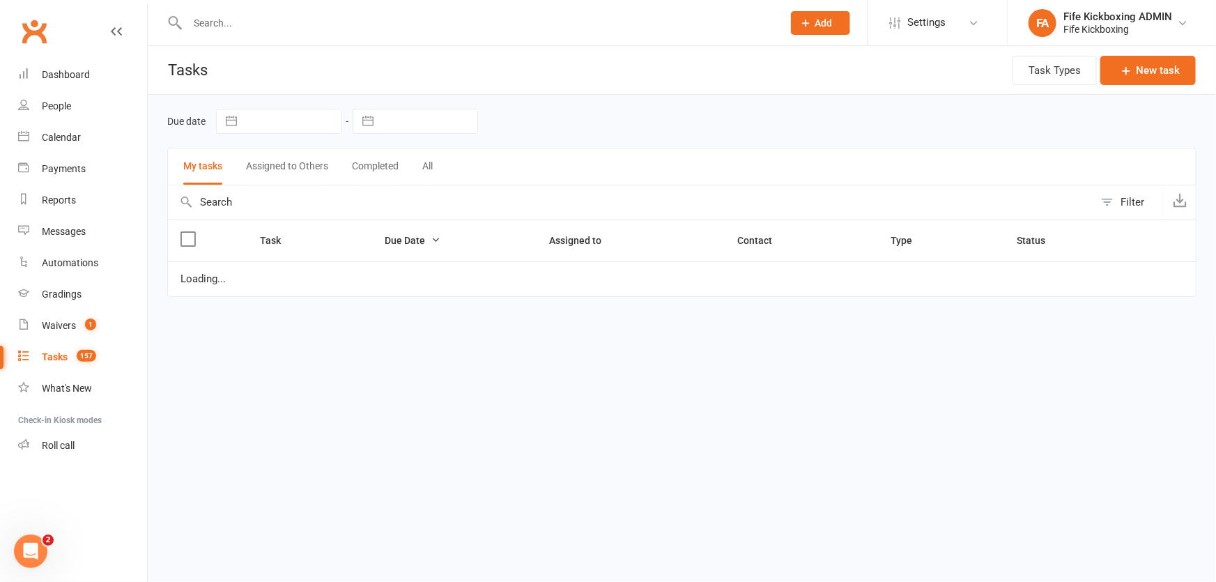
select select "started"
select select "waiting"
select select "started"
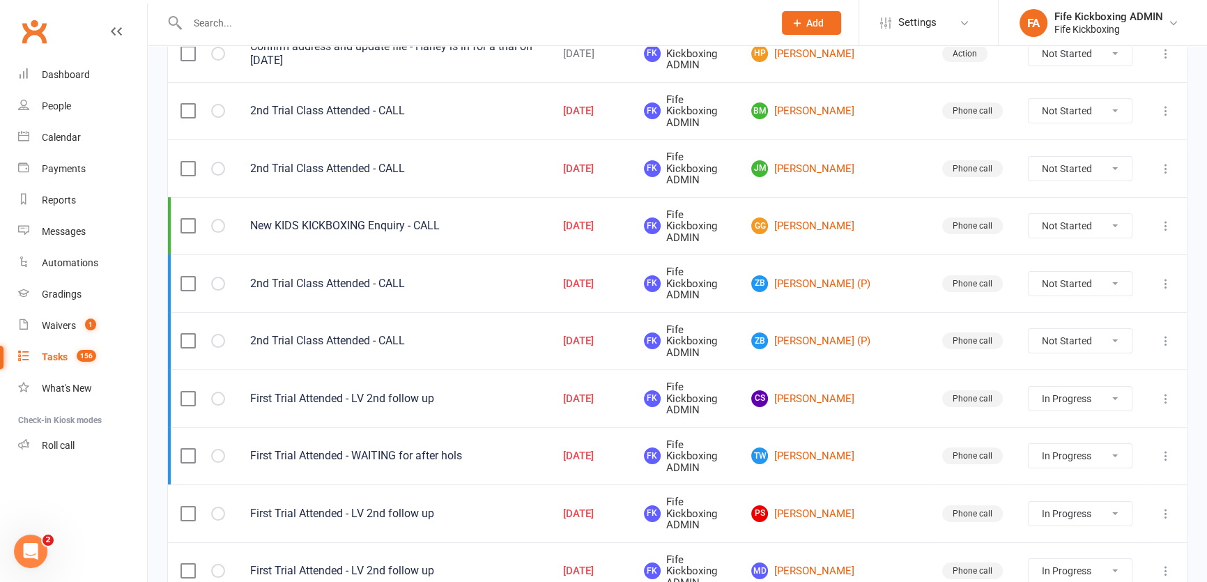
scroll to position [253, 0]
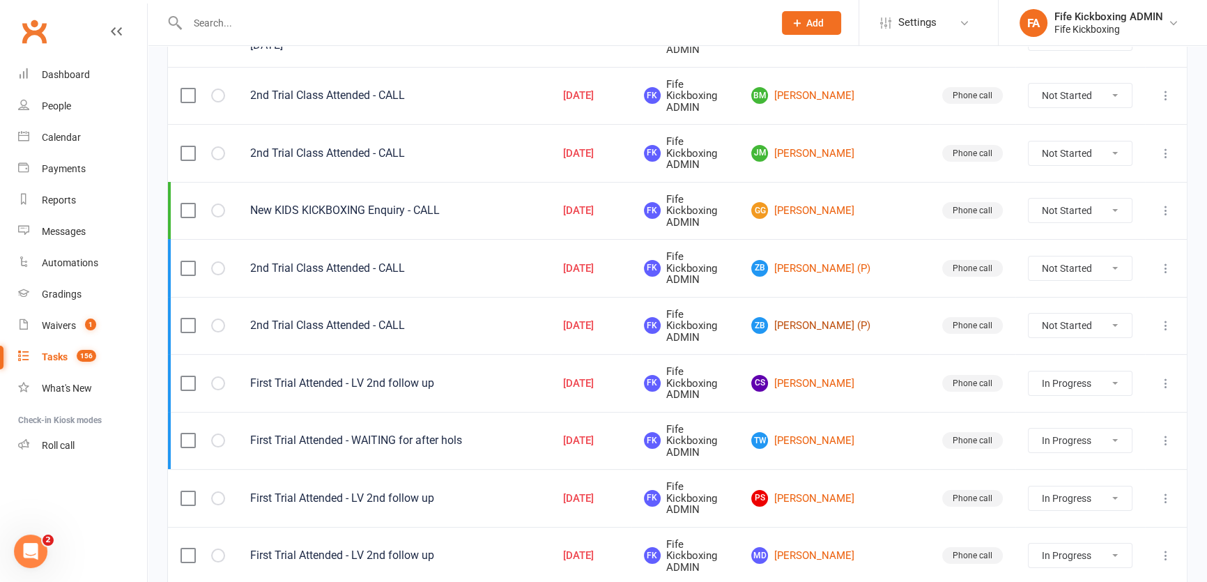
click at [882, 317] on link "ZB Zonash Babar (P)" at bounding box center [833, 325] width 165 height 17
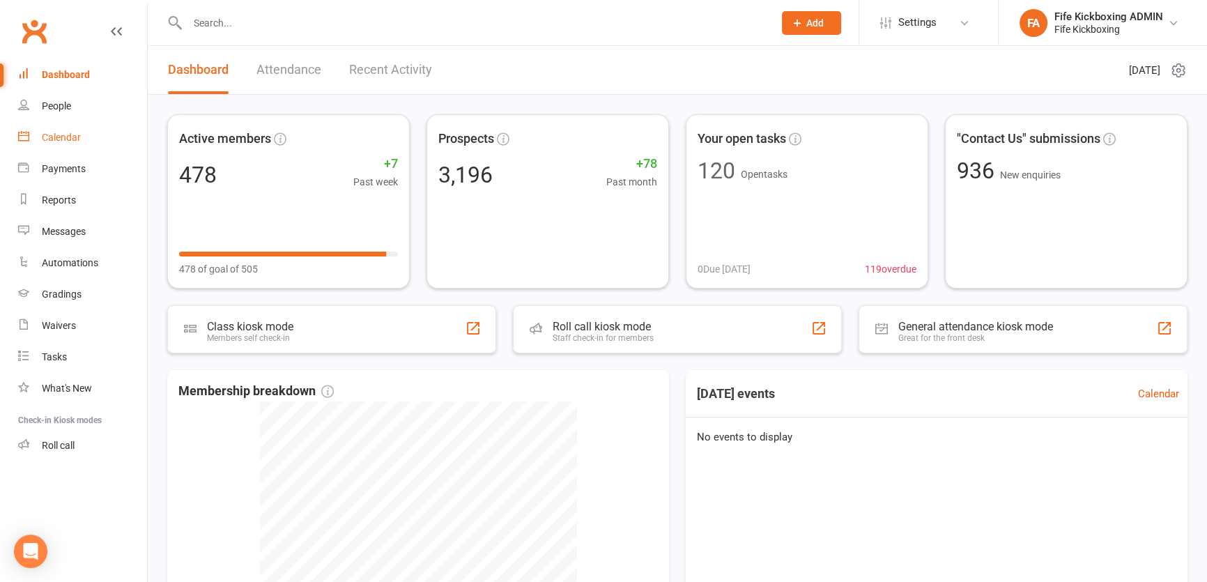
click at [68, 132] on div "Calendar" at bounding box center [61, 137] width 39 height 11
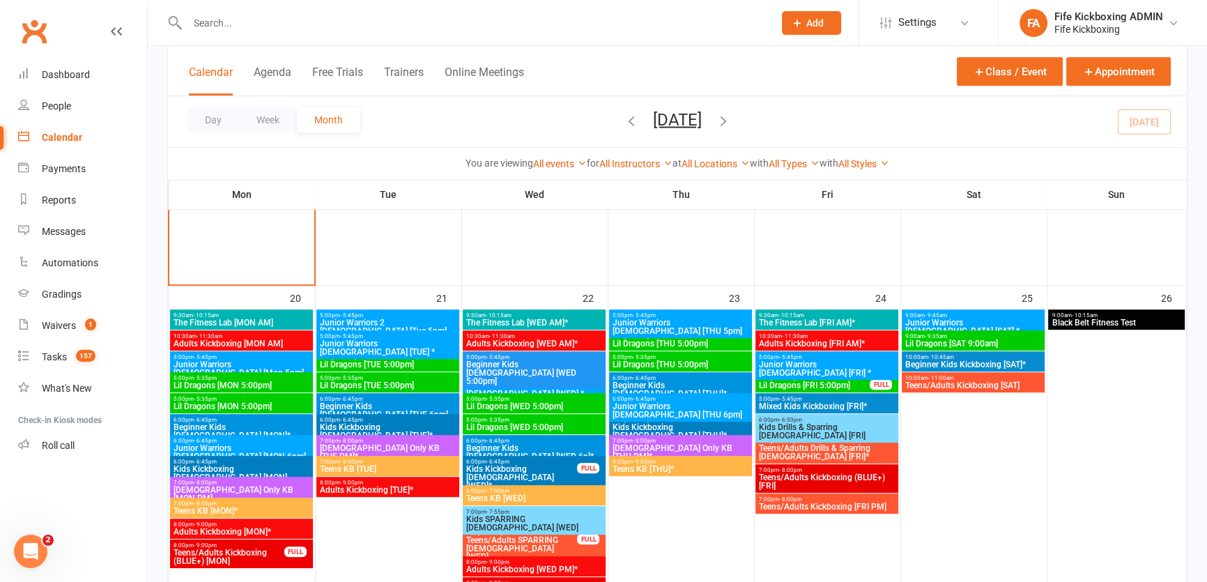
scroll to position [760, 0]
click at [508, 424] on span "Lil Dragons [WED 5:00pm]" at bounding box center [534, 427] width 137 height 8
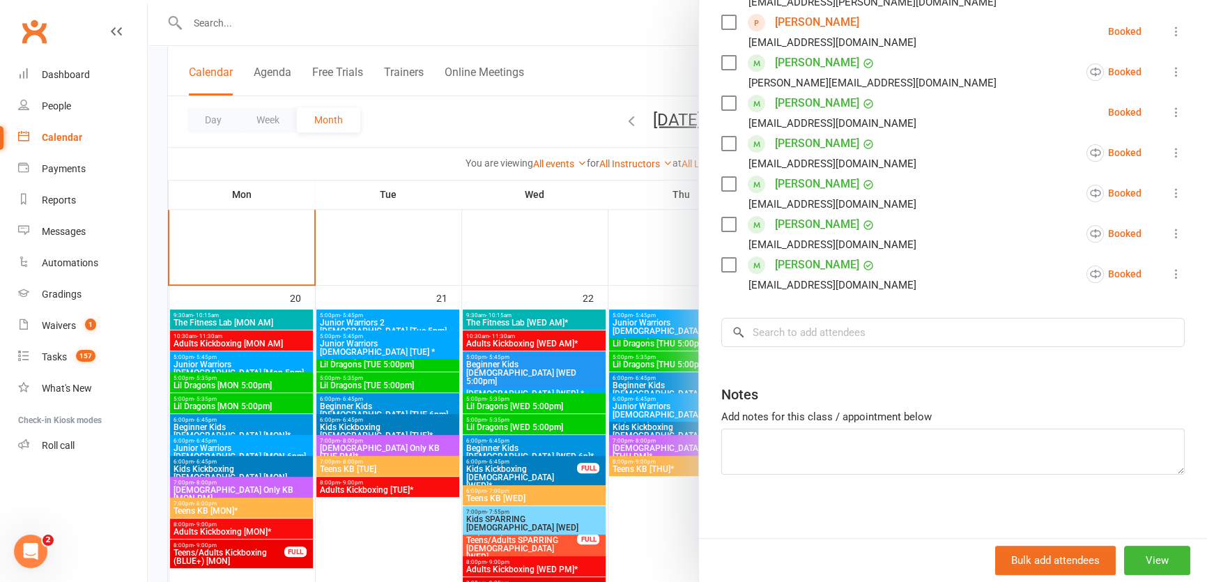
scroll to position [335, 0]
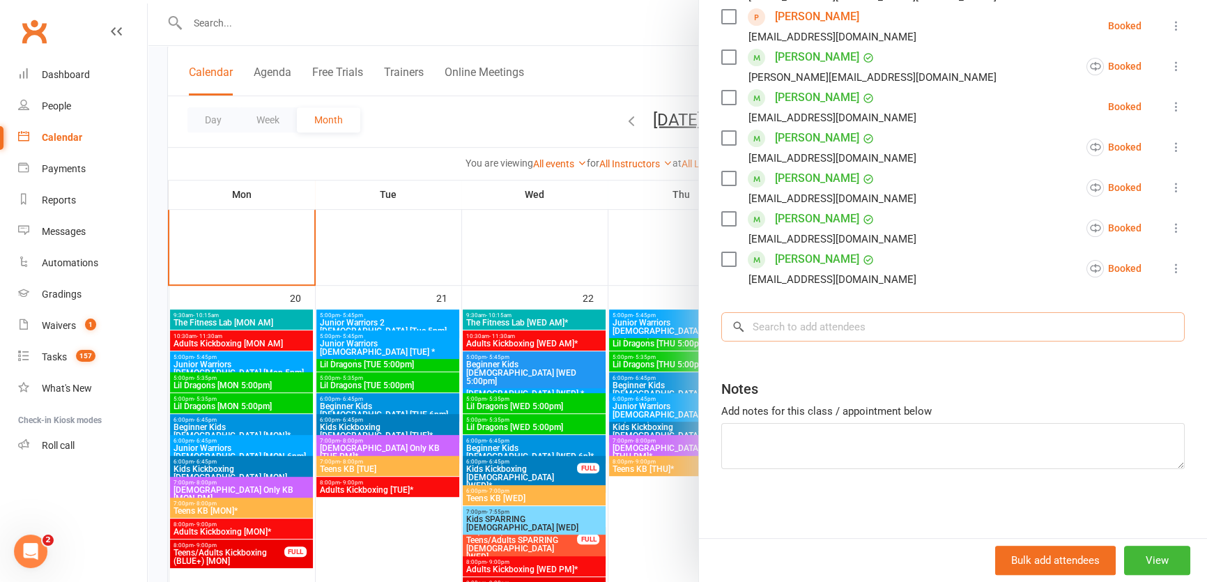
click at [851, 322] on input "search" at bounding box center [952, 326] width 463 height 29
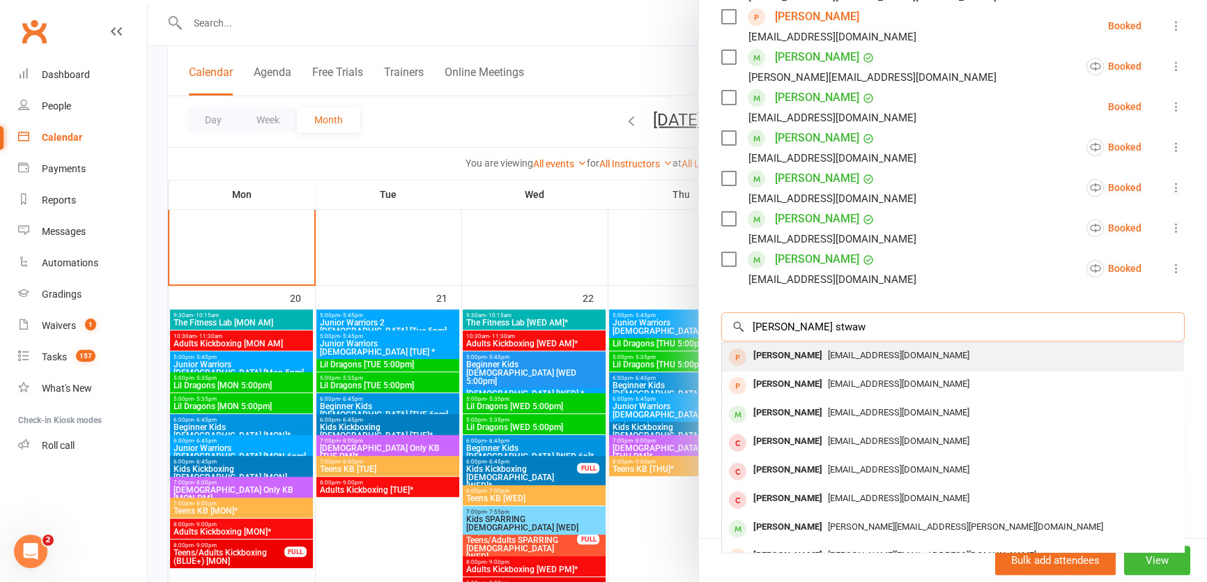
type input "callan stwaw"
click at [804, 363] on div "[PERSON_NAME]" at bounding box center [788, 356] width 80 height 20
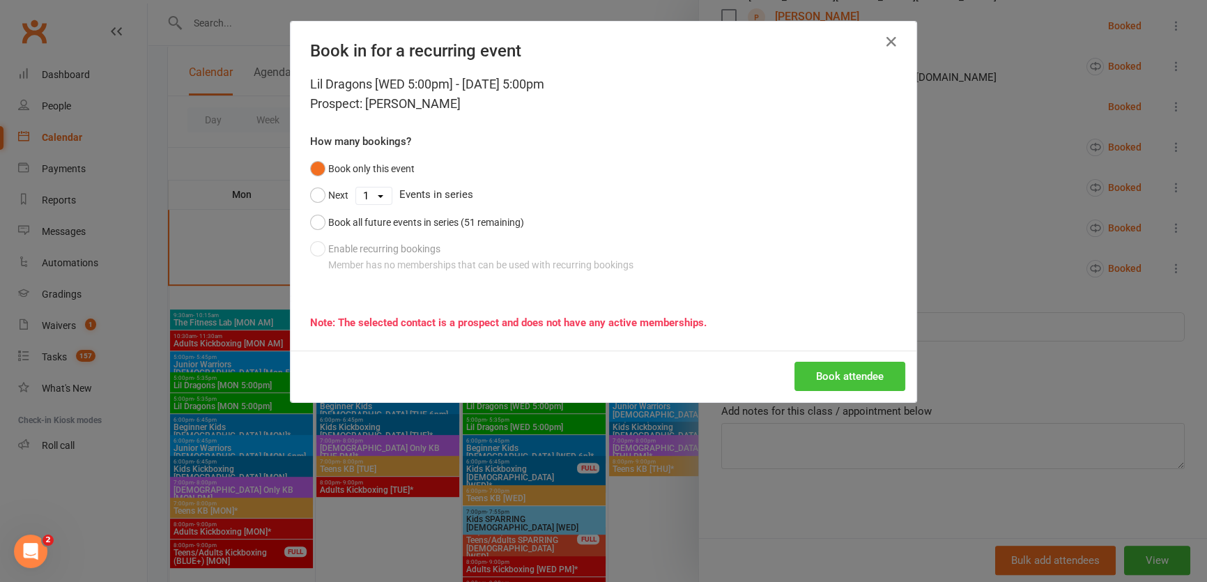
click at [831, 383] on button "Book attendee" at bounding box center [850, 376] width 111 height 29
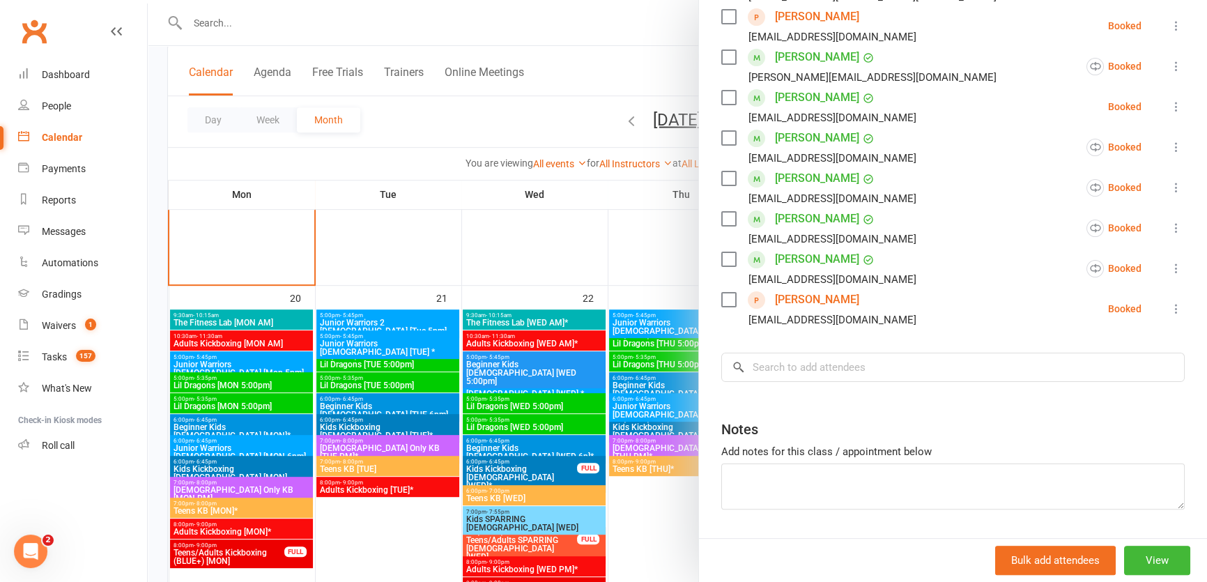
click at [443, 369] on div at bounding box center [677, 291] width 1059 height 582
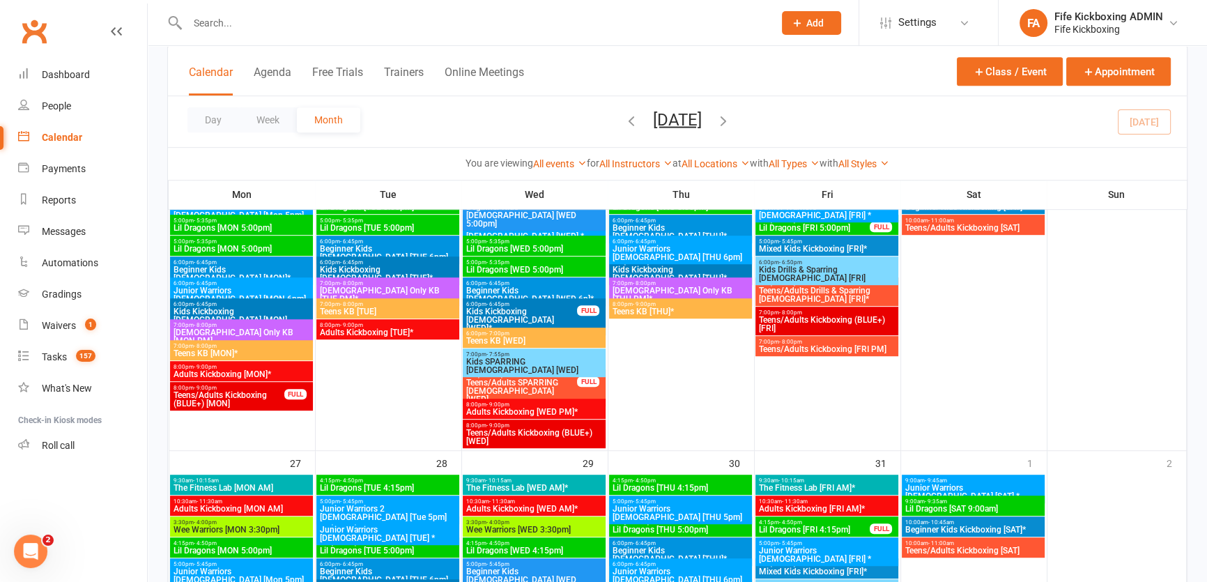
scroll to position [887, 0]
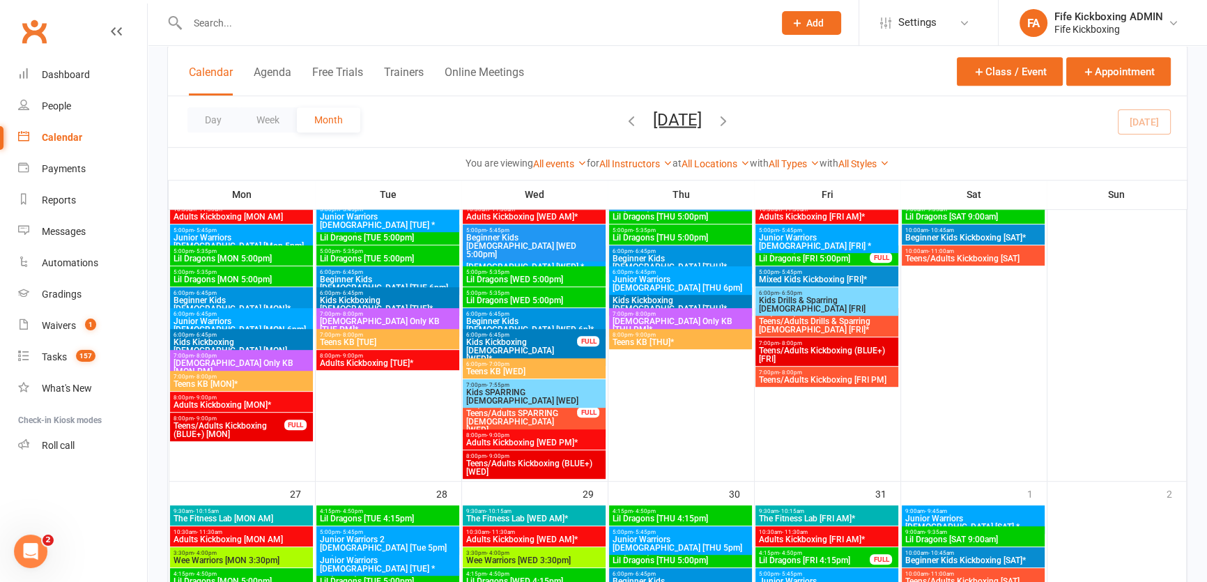
click at [284, 402] on span "Adults Kickboxing [MON]*" at bounding box center [241, 405] width 137 height 8
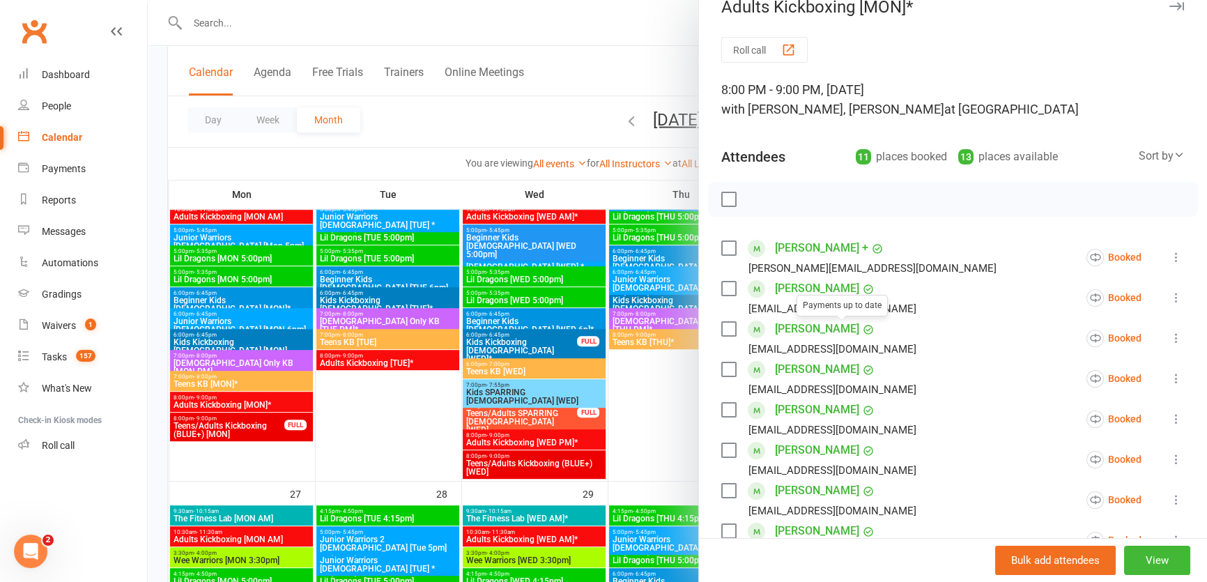
scroll to position [0, 0]
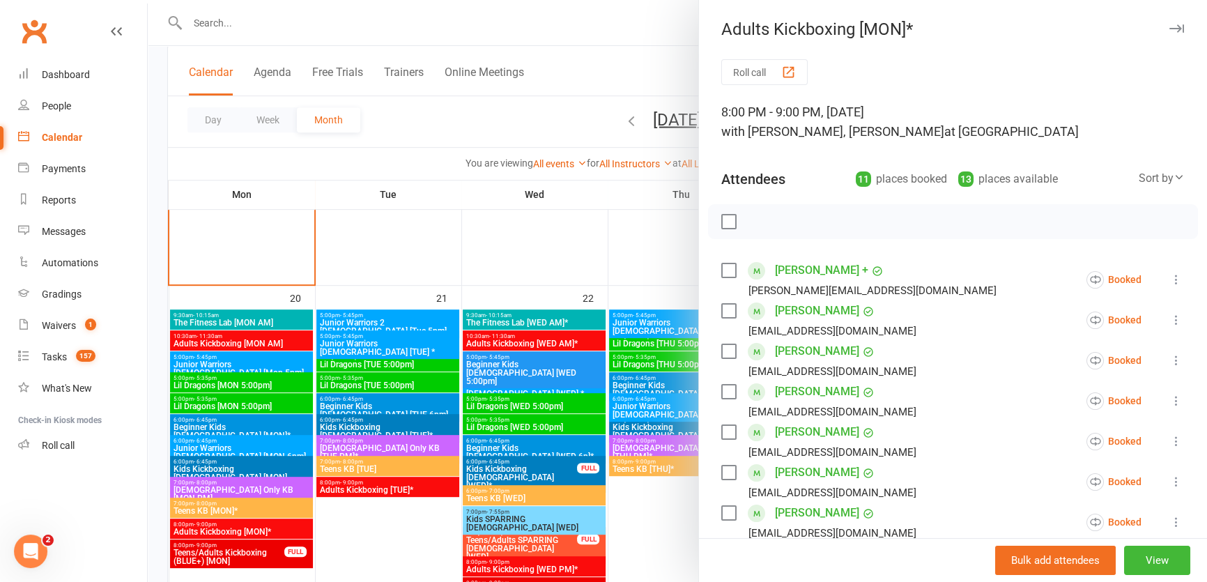
click at [516, 355] on div at bounding box center [677, 291] width 1059 height 582
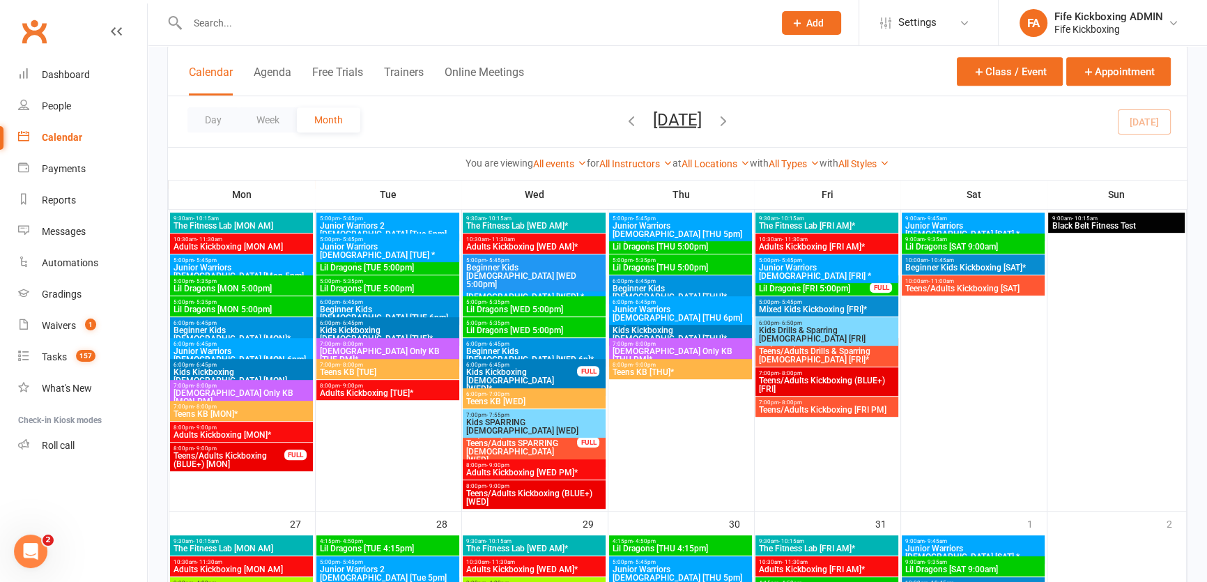
scroll to position [887, 0]
